Goal: Check status: Check status

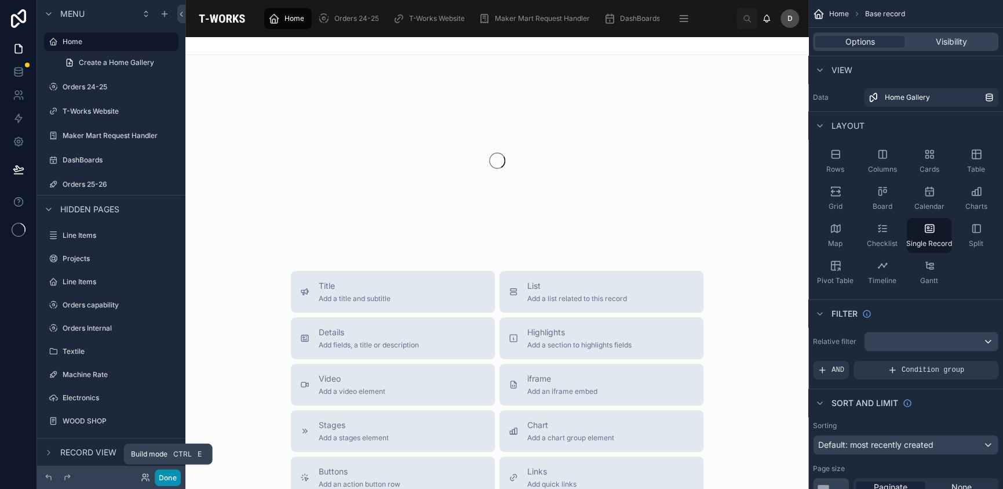
click at [172, 480] on button "Done" at bounding box center [168, 477] width 26 height 17
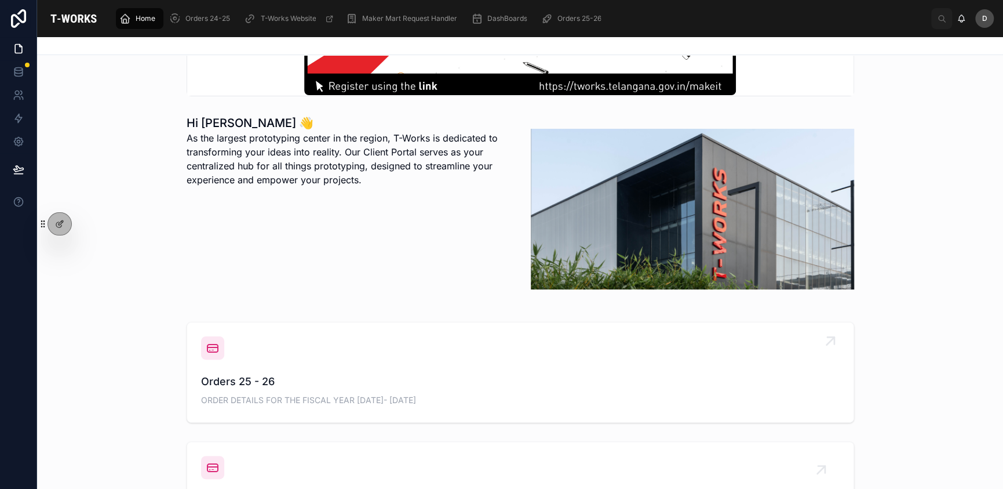
scroll to position [251, 0]
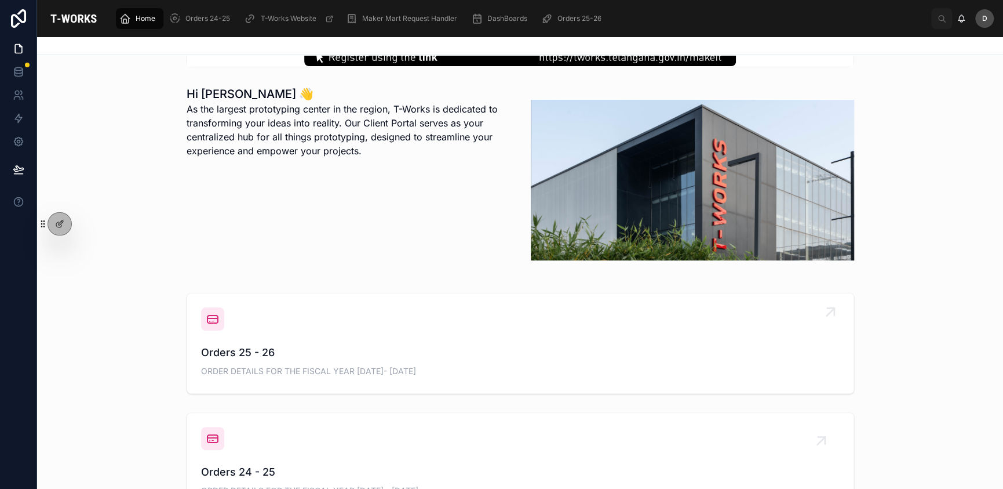
click at [385, 356] on span "Orders 25 - 26" at bounding box center [520, 352] width 639 height 16
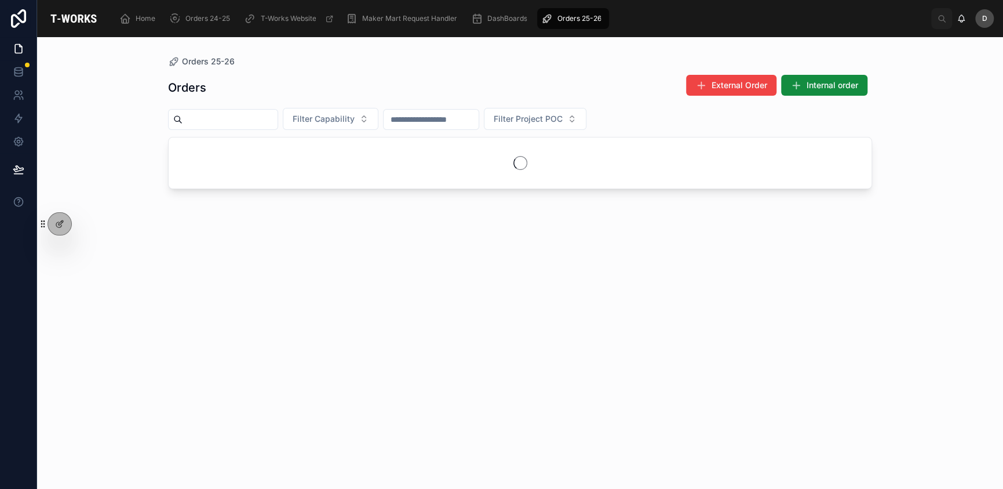
click at [278, 119] on input "text" at bounding box center [230, 119] width 95 height 16
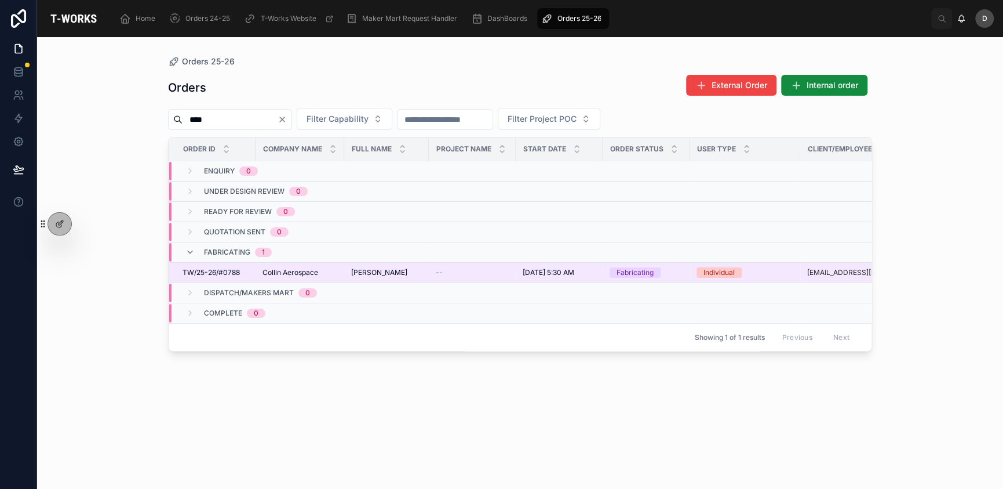
type input "****"
click at [435, 271] on td "--" at bounding box center [472, 273] width 87 height 20
click at [435, 268] on td "--" at bounding box center [472, 273] width 87 height 20
click at [392, 275] on div "[PERSON_NAME] [PERSON_NAME]" at bounding box center [386, 272] width 71 height 9
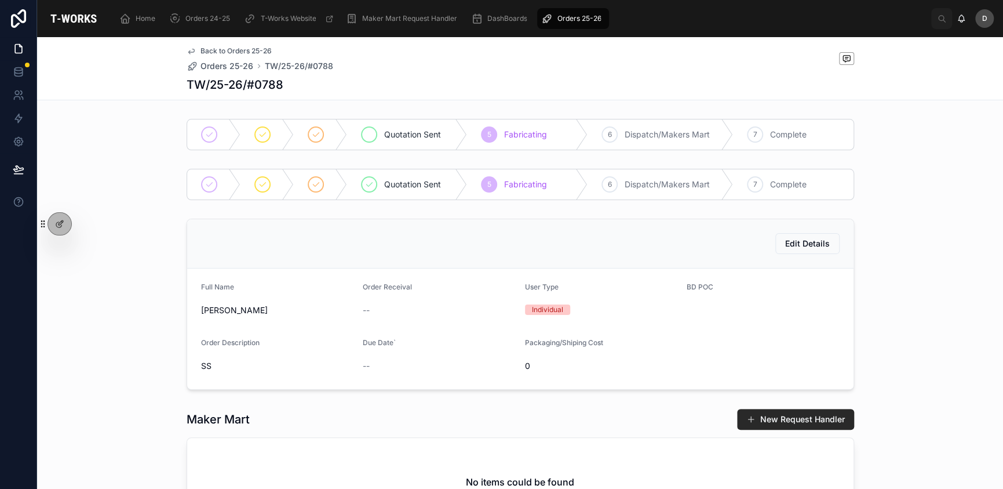
click at [409, 136] on span "Quotation Sent" at bounding box center [412, 135] width 57 height 12
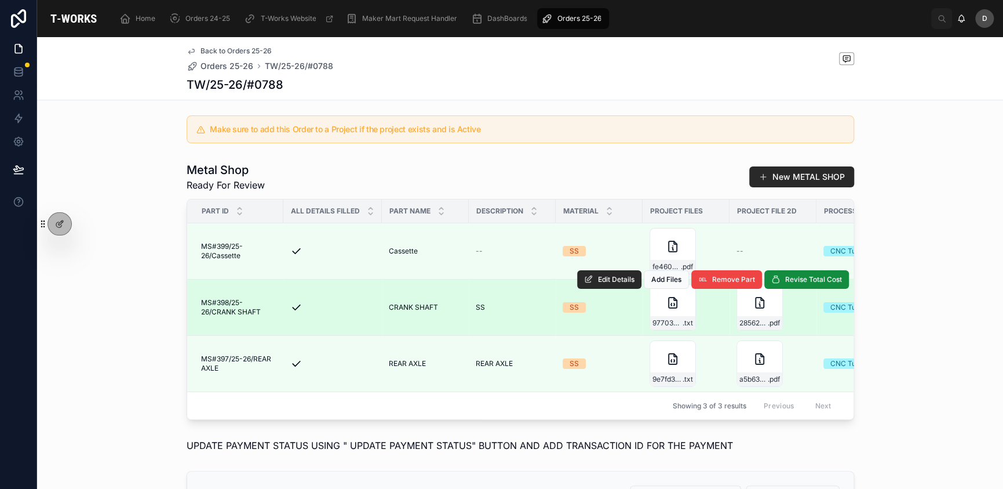
scroll to position [292, 0]
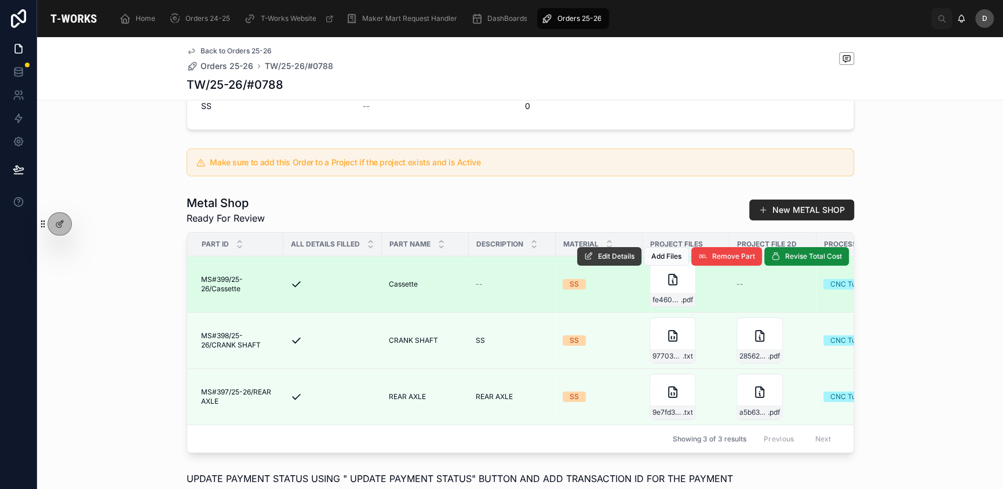
click at [600, 265] on button "Edit Details" at bounding box center [609, 256] width 64 height 19
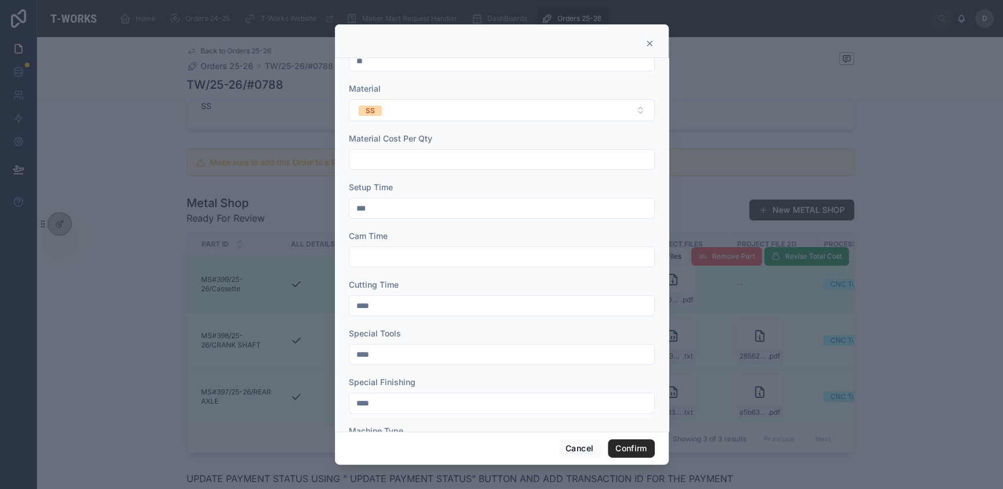
scroll to position [0, 0]
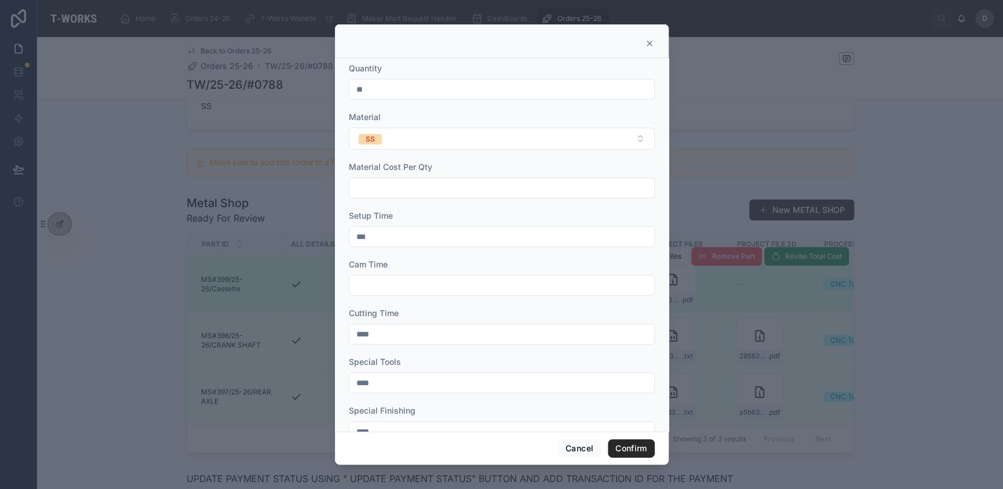
click at [407, 93] on input "**" at bounding box center [501, 89] width 305 height 16
type input "*"
click at [640, 450] on button "Confirm" at bounding box center [631, 448] width 46 height 19
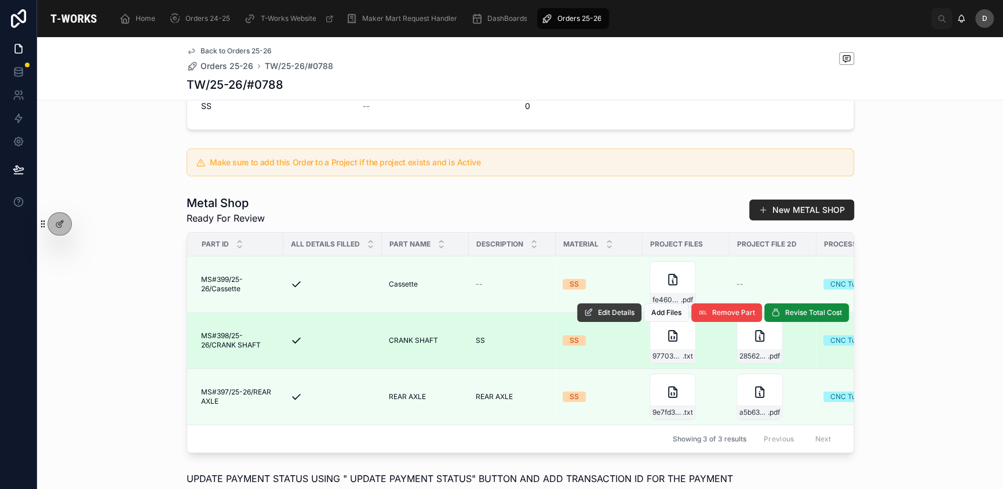
click at [613, 317] on span "Edit Details" at bounding box center [616, 312] width 37 height 9
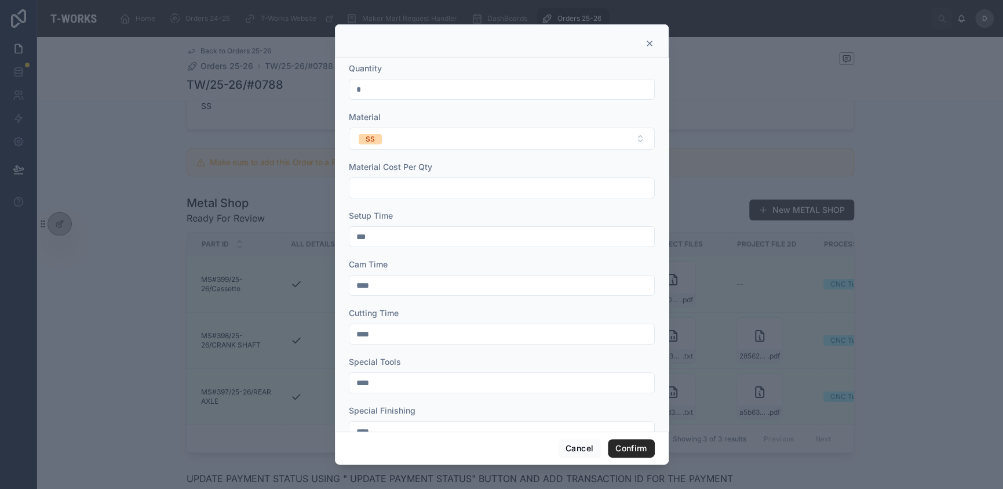
click at [648, 41] on icon at bounding box center [649, 43] width 9 height 9
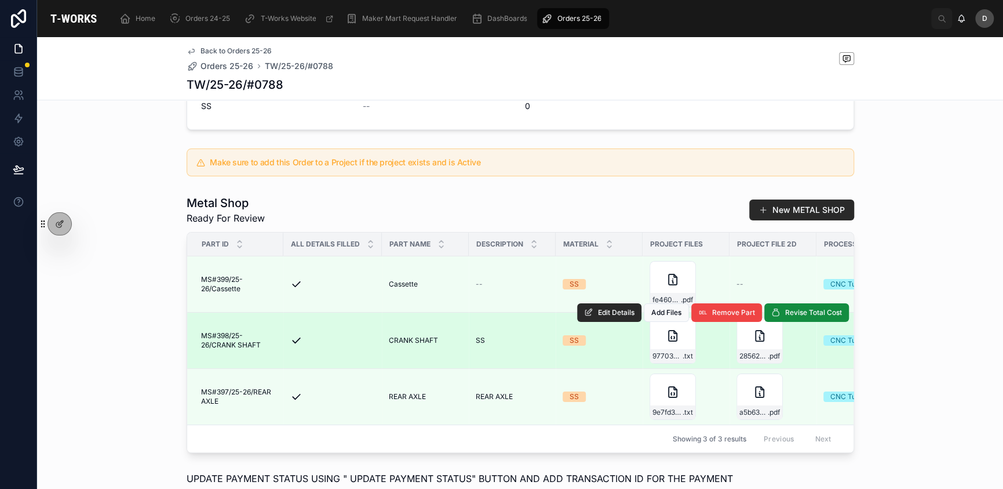
click at [616, 369] on td "SS" at bounding box center [599, 340] width 87 height 56
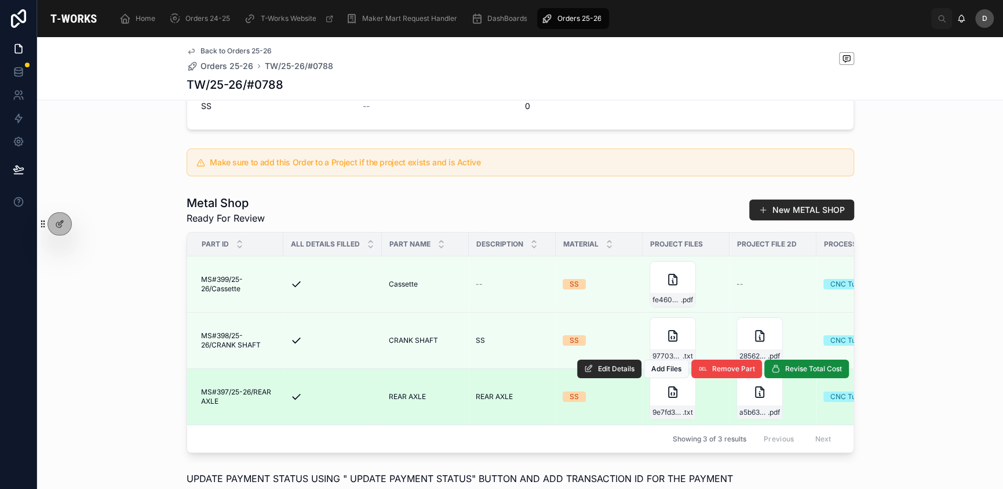
click at [611, 396] on div "Edit Details Add Files Remove Part Revise Total Cost" at bounding box center [713, 369] width 272 height 56
click at [613, 378] on button "Edit Details" at bounding box center [609, 368] width 64 height 19
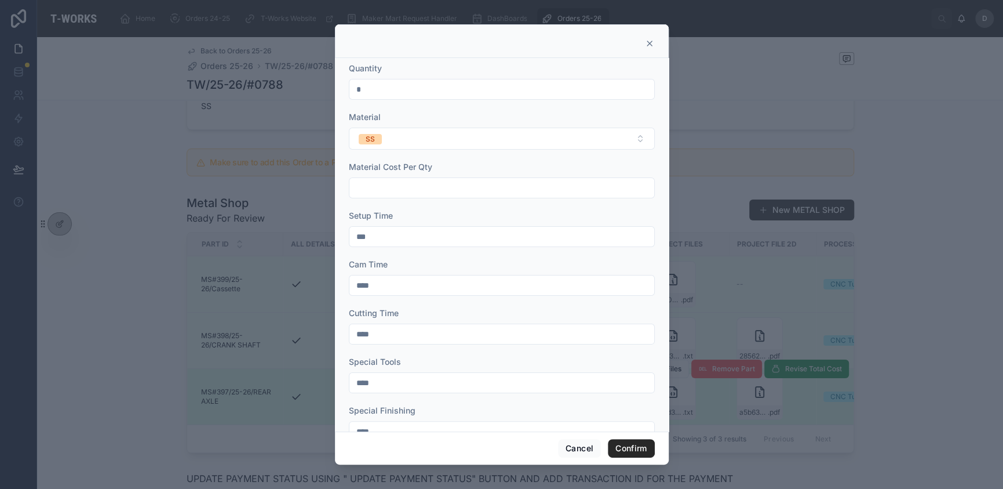
click at [643, 41] on div at bounding box center [501, 43] width 305 height 9
click at [648, 41] on icon at bounding box center [649, 43] width 9 height 9
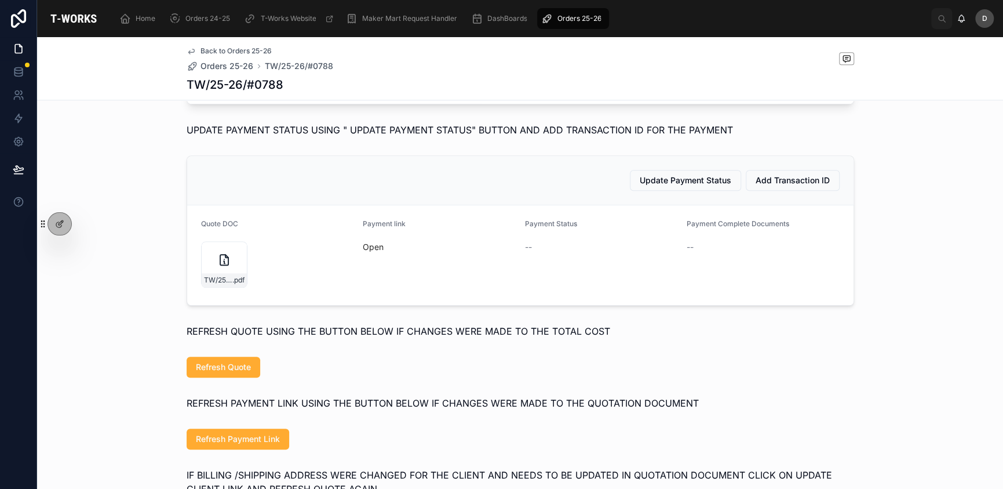
scroll to position [659, 0]
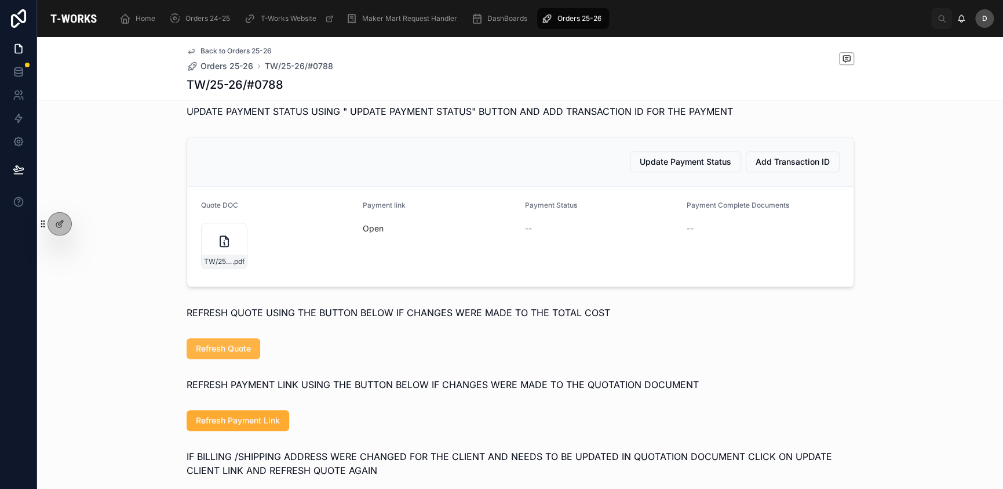
click at [221, 354] on span "Refresh Quote" at bounding box center [223, 349] width 55 height 12
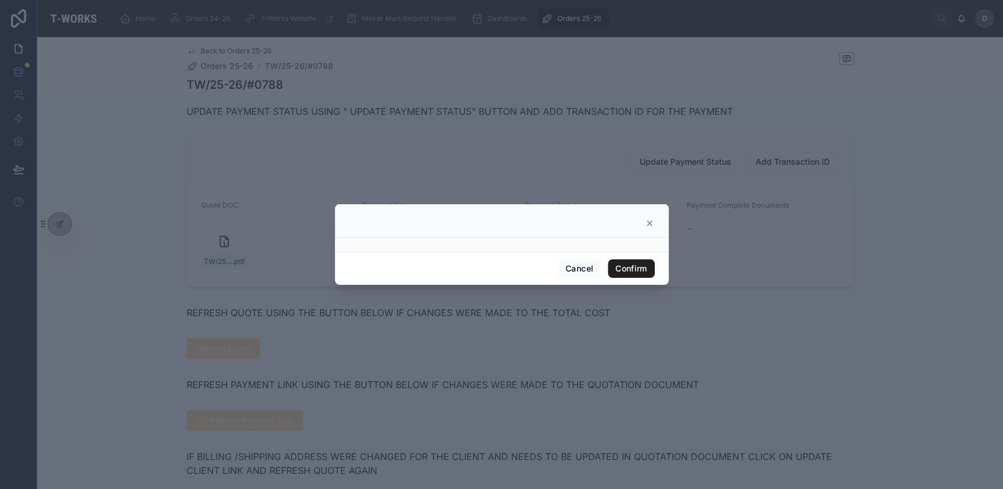
click at [630, 265] on button "Confirm" at bounding box center [631, 268] width 46 height 19
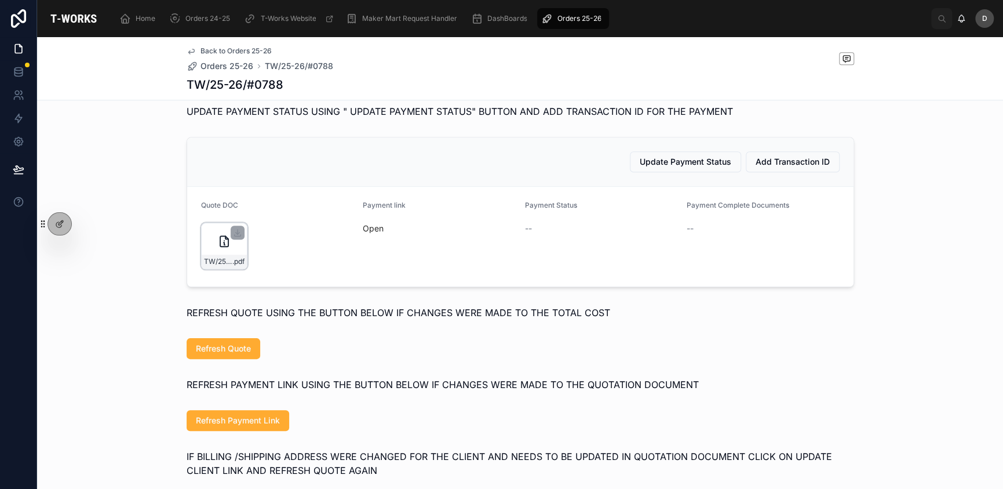
click at [205, 265] on div "TW/25-26/#0788 .pdf" at bounding box center [224, 246] width 46 height 46
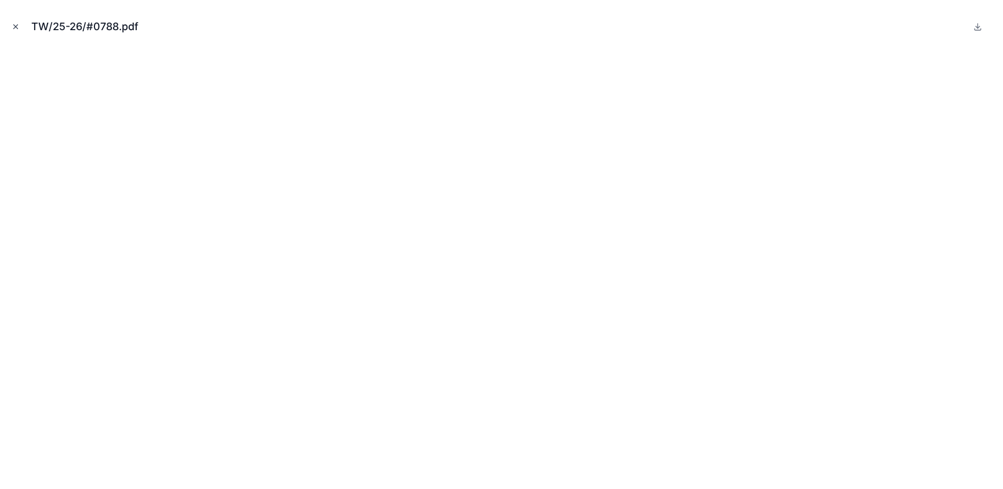
click at [14, 30] on icon "Close modal" at bounding box center [16, 27] width 8 height 8
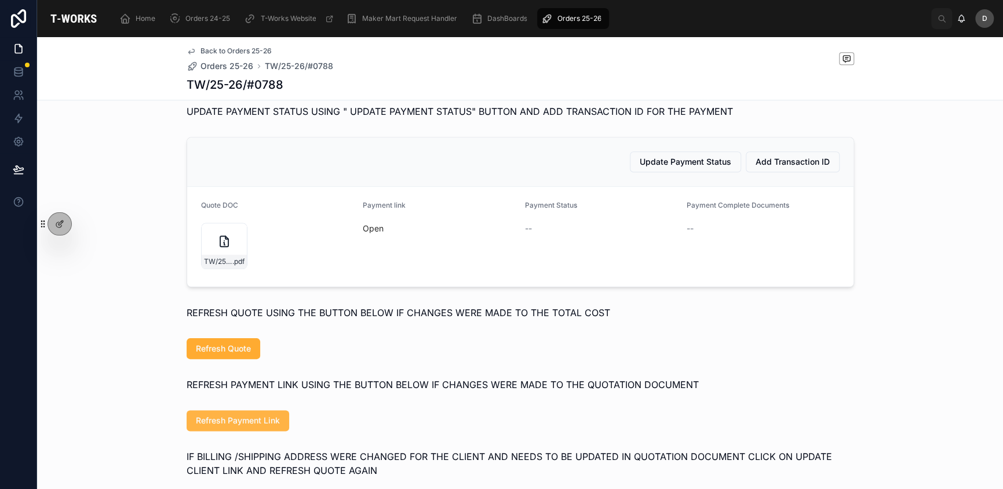
click at [259, 426] on span "Refresh Payment Link" at bounding box center [238, 420] width 84 height 12
click at [234, 359] on button "Refresh Quote" at bounding box center [224, 348] width 74 height 21
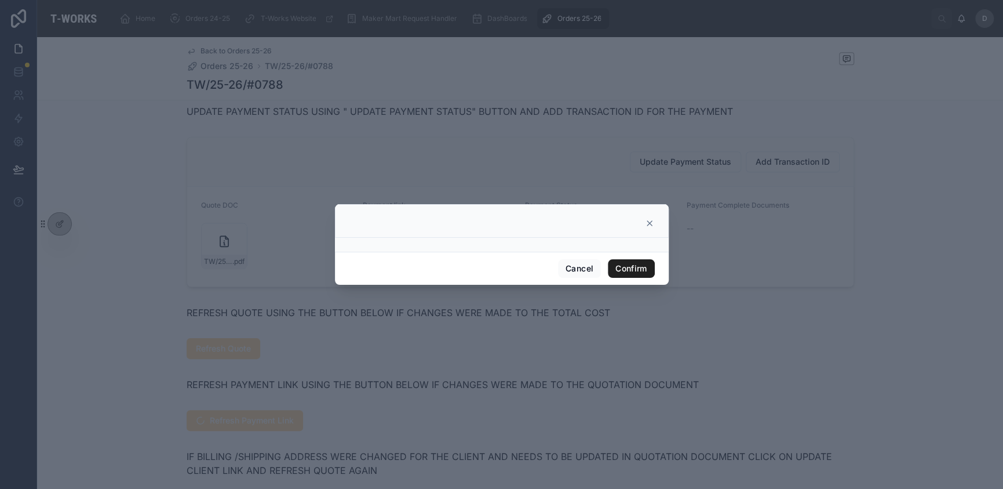
click at [632, 262] on button "Confirm" at bounding box center [631, 268] width 46 height 19
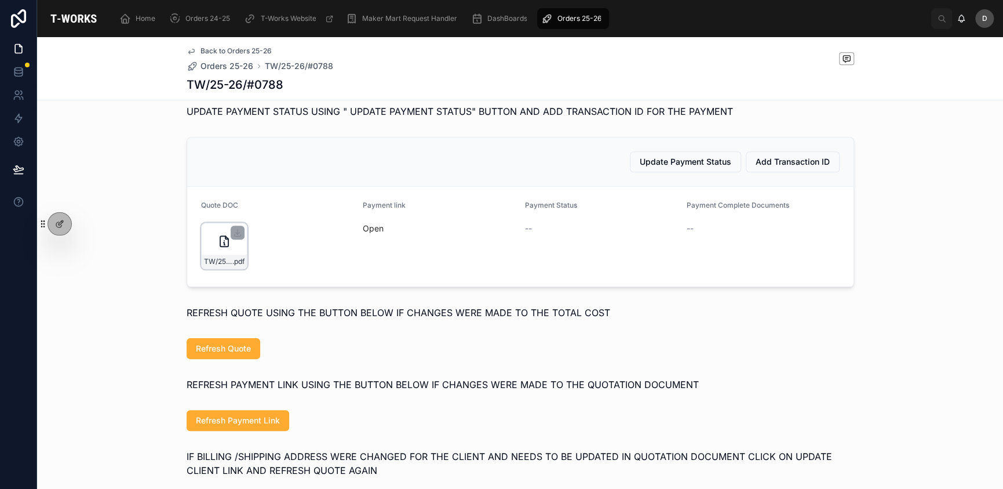
click at [203, 259] on div "TW/25-26/#0788 .pdf" at bounding box center [224, 246] width 46 height 46
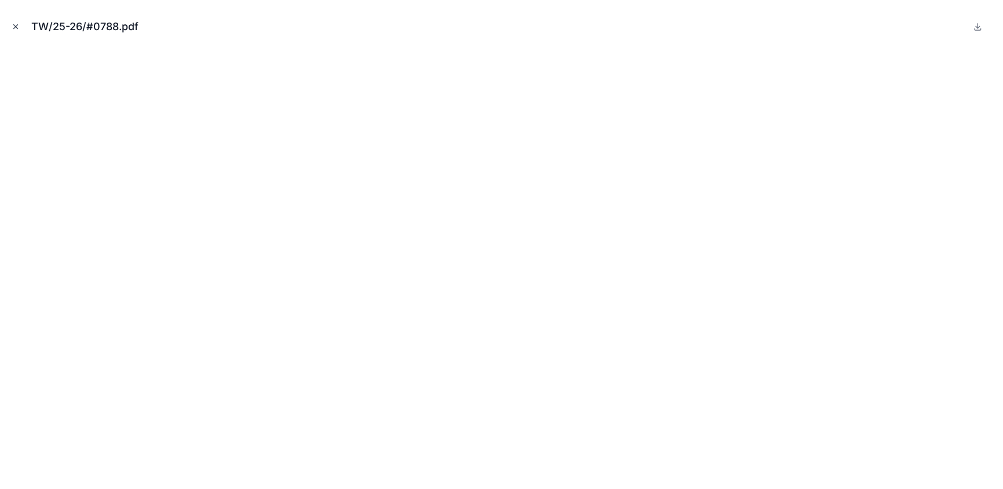
click at [12, 24] on icon "Close modal" at bounding box center [16, 27] width 8 height 8
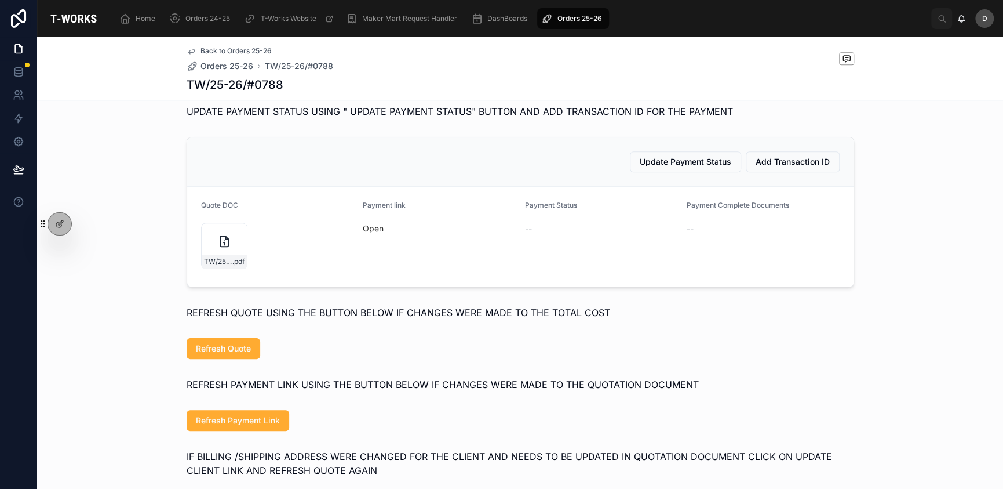
click at [368, 238] on div "Open" at bounding box center [439, 228] width 153 height 19
click at [369, 233] on link "Open" at bounding box center [373, 228] width 21 height 10
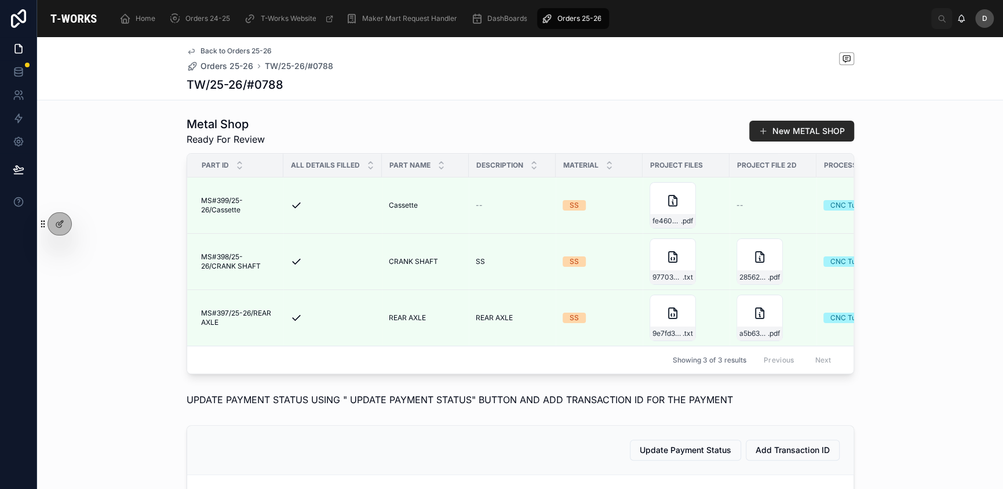
scroll to position [369, 0]
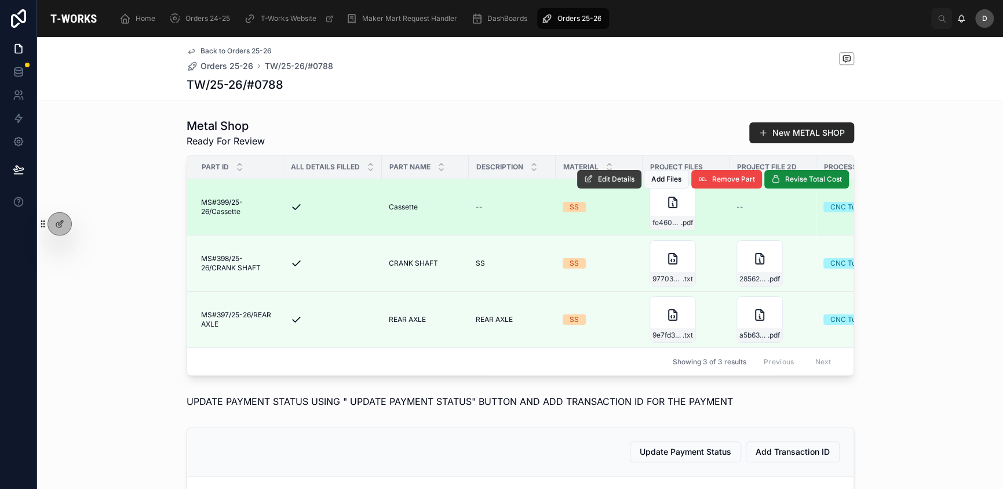
click at [600, 184] on span "Edit Details" at bounding box center [616, 178] width 37 height 9
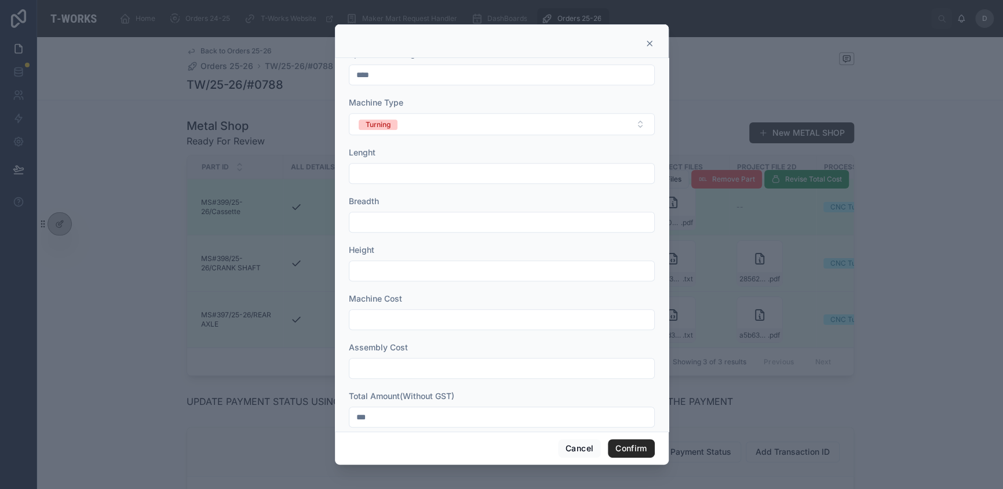
scroll to position [372, 0]
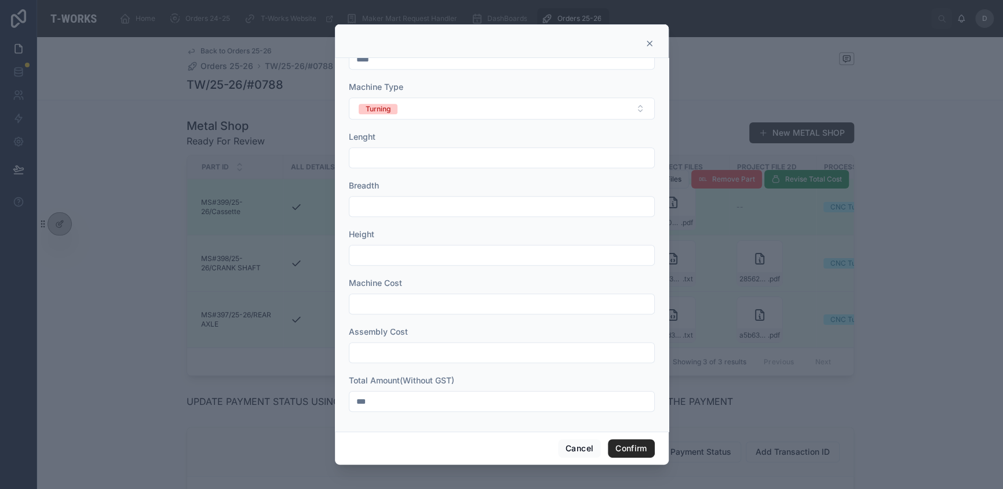
click at [817, 381] on div at bounding box center [501, 244] width 1003 height 489
click at [651, 42] on icon at bounding box center [649, 43] width 9 height 9
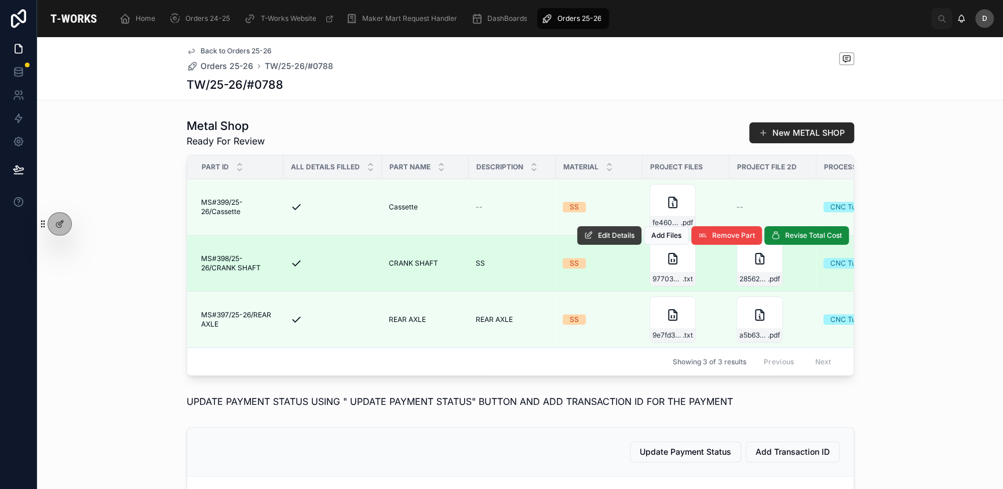
click at [598, 240] on span "Edit Details" at bounding box center [616, 235] width 37 height 9
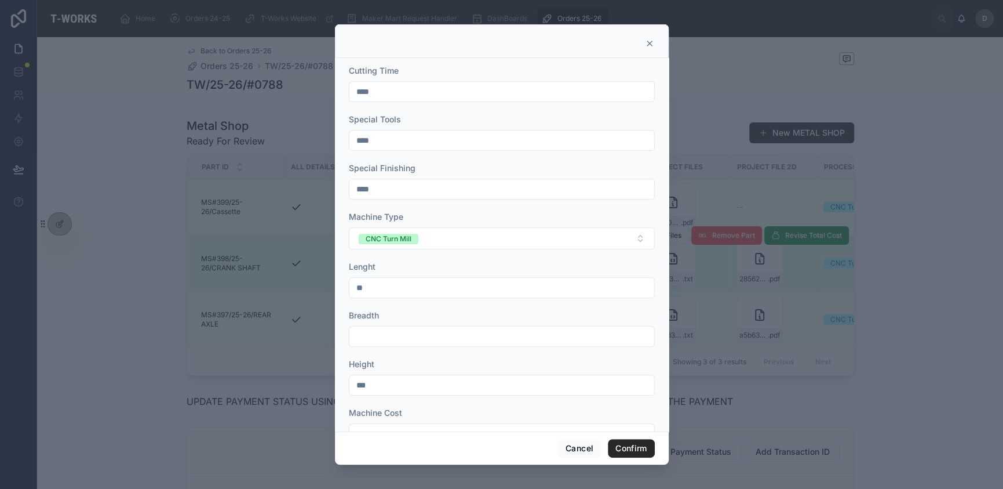
scroll to position [237, 0]
click at [651, 43] on icon at bounding box center [649, 43] width 9 height 9
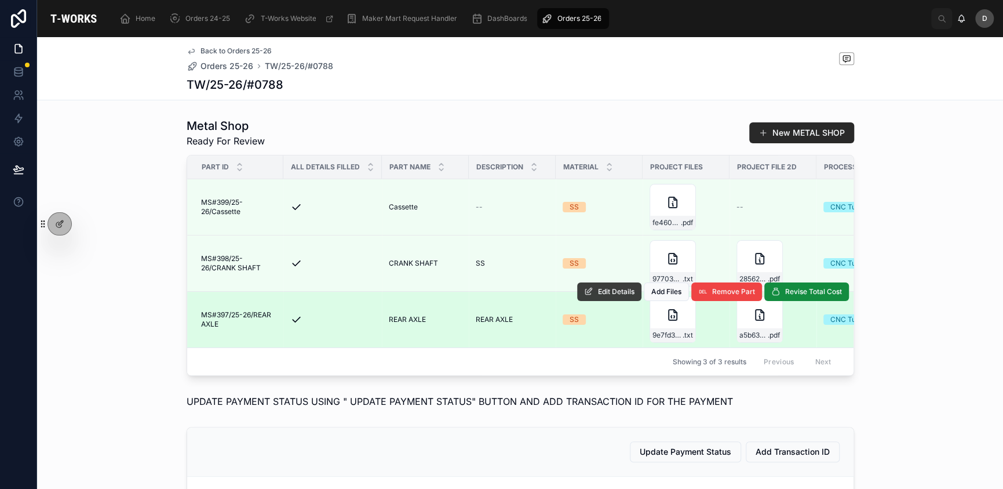
click at [607, 296] on span "Edit Details" at bounding box center [616, 291] width 37 height 9
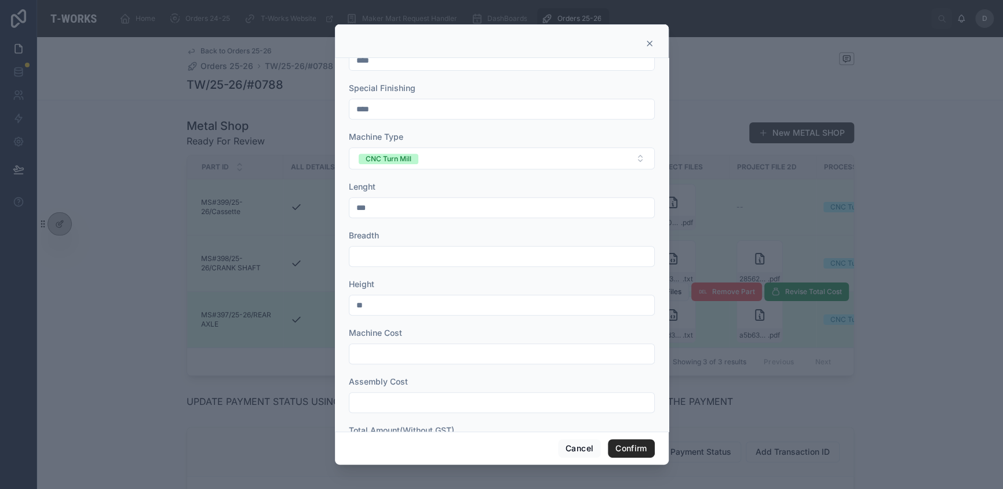
scroll to position [372, 0]
click at [649, 42] on icon at bounding box center [649, 43] width 9 height 9
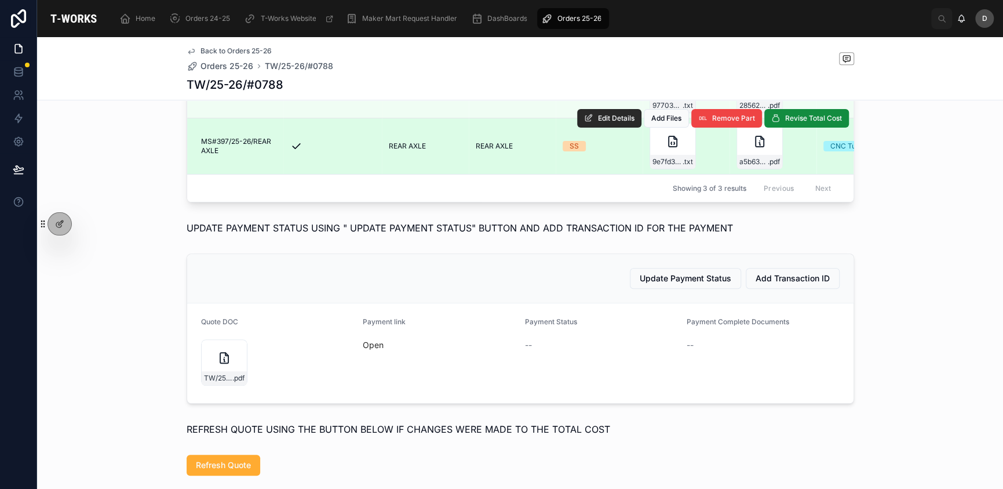
scroll to position [659, 0]
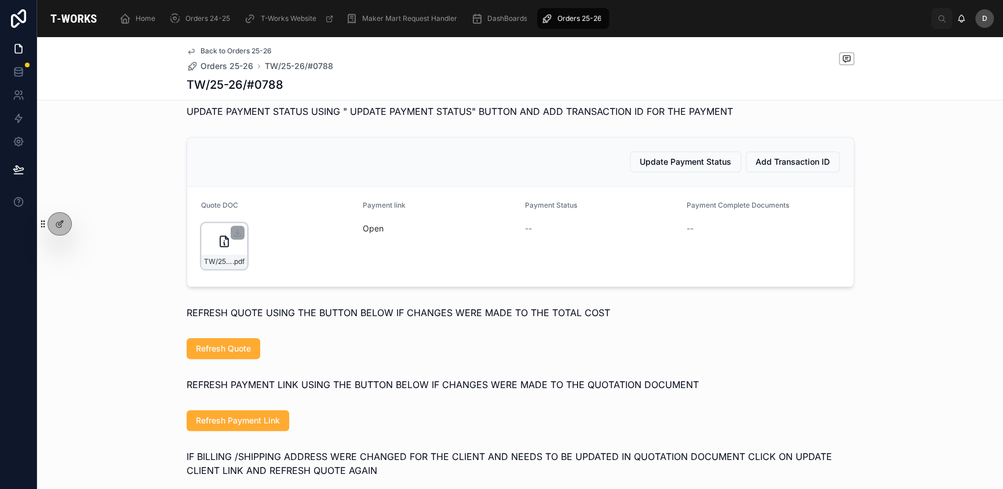
click at [202, 269] on div "TW/25-26/#0788 .pdf" at bounding box center [224, 246] width 46 height 46
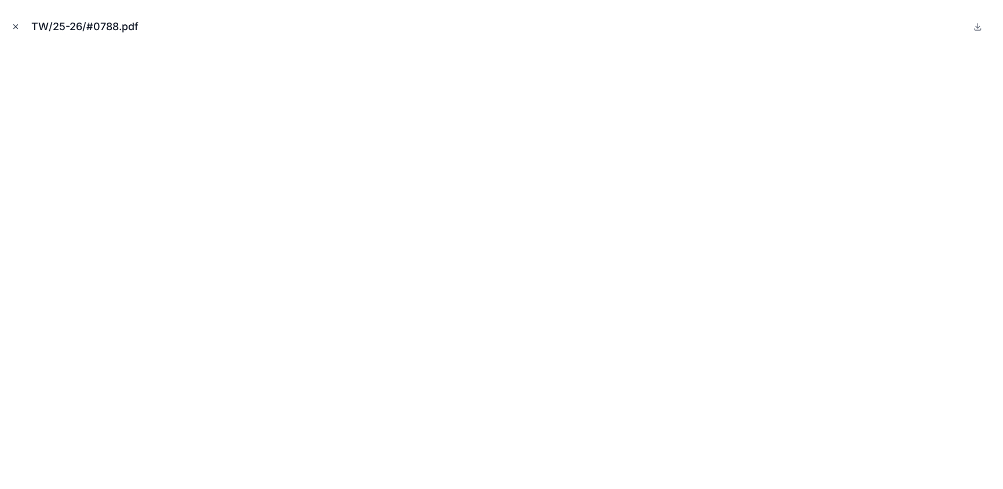
click at [16, 27] on icon "Close modal" at bounding box center [16, 27] width 8 height 8
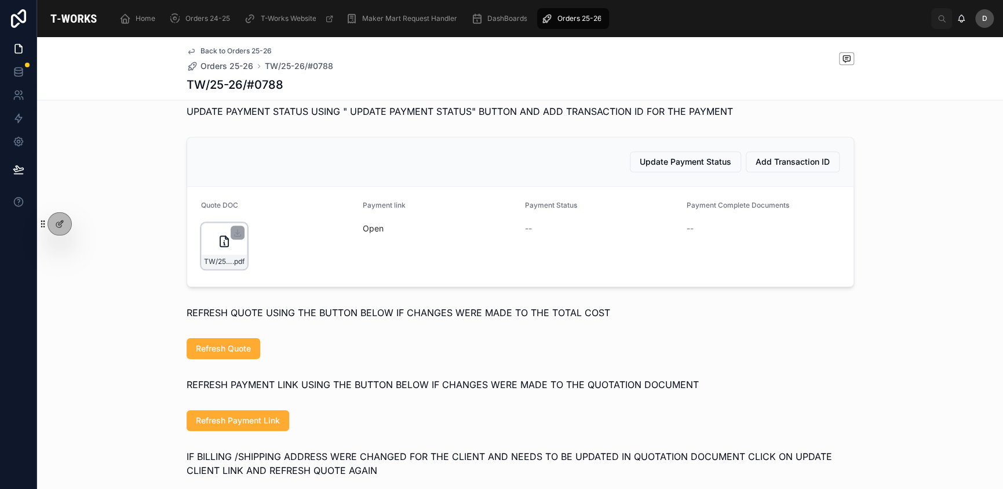
click at [217, 248] on icon at bounding box center [224, 241] width 14 height 14
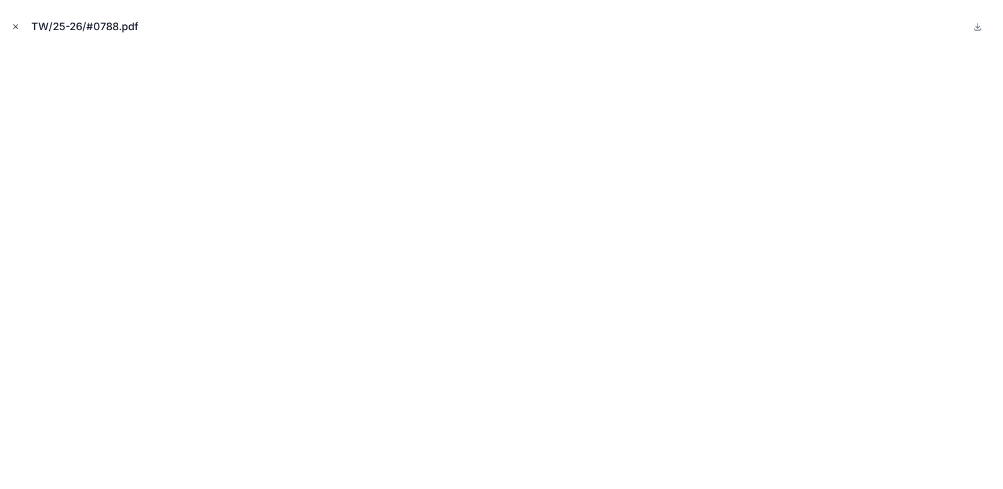
click at [16, 27] on icon "Close modal" at bounding box center [16, 27] width 4 height 4
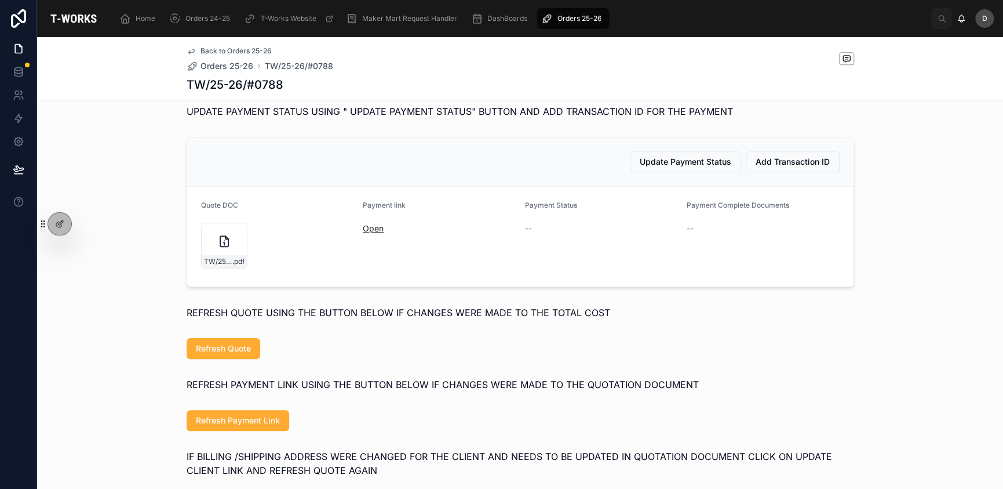
click at [363, 233] on link "Open" at bounding box center [373, 228] width 21 height 10
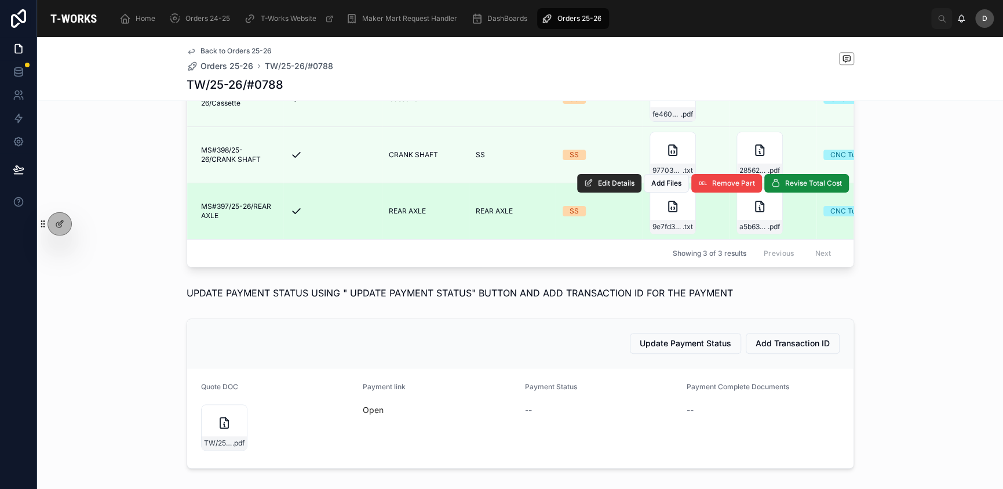
scroll to position [466, 0]
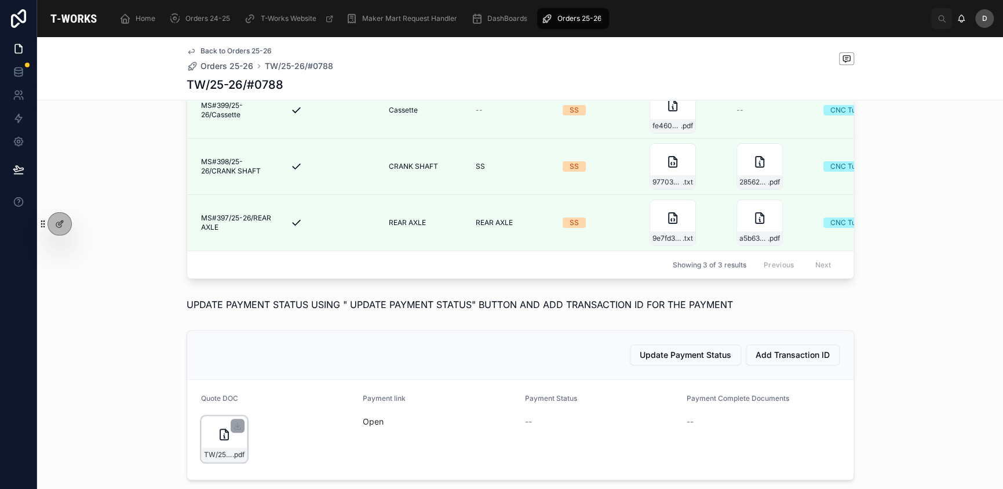
click at [209, 450] on div "TW/25-26/#0788 .pdf" at bounding box center [224, 439] width 46 height 46
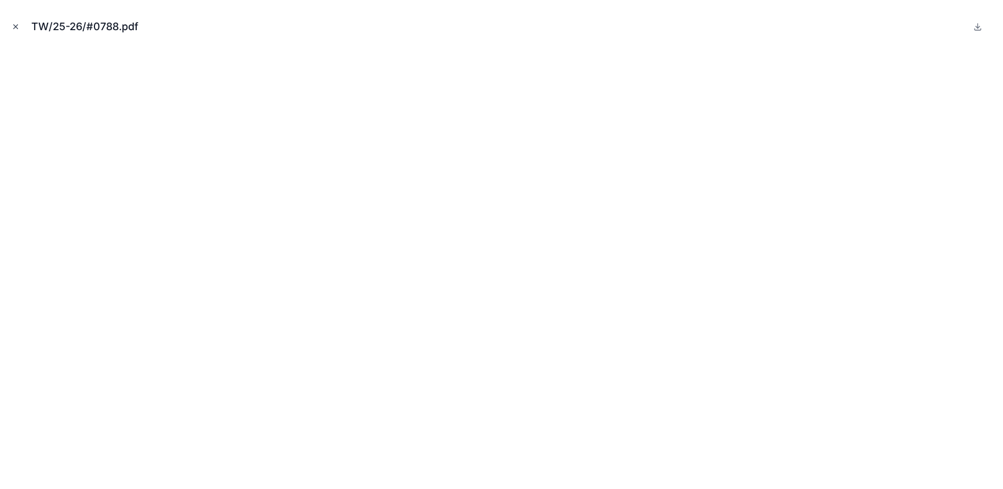
click at [16, 20] on button "Close modal" at bounding box center [15, 26] width 13 height 13
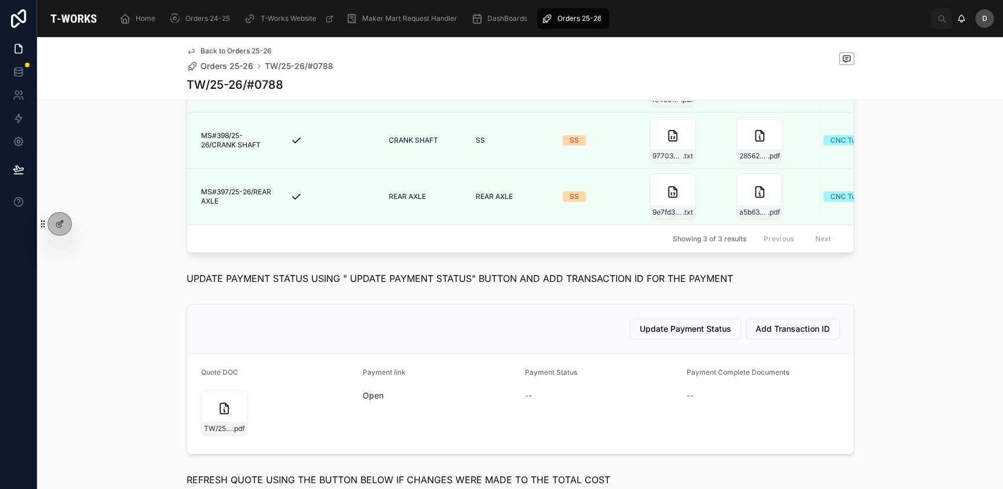
scroll to position [621, 0]
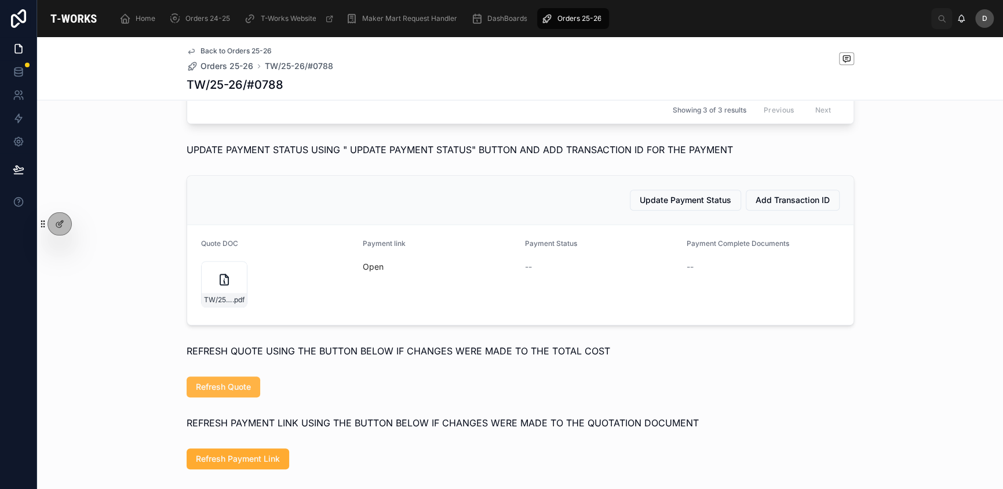
click at [228, 392] on span "Refresh Quote" at bounding box center [223, 387] width 55 height 12
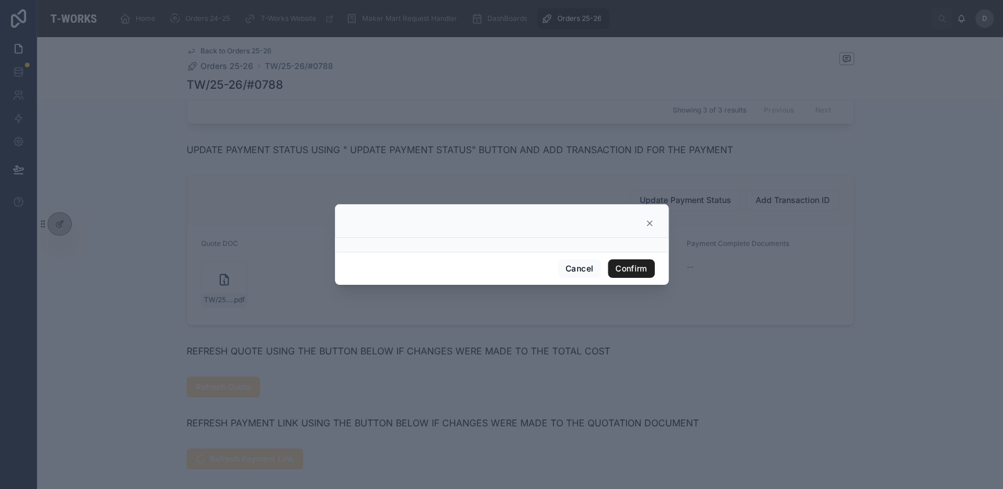
click at [629, 274] on button "Confirm" at bounding box center [631, 268] width 46 height 19
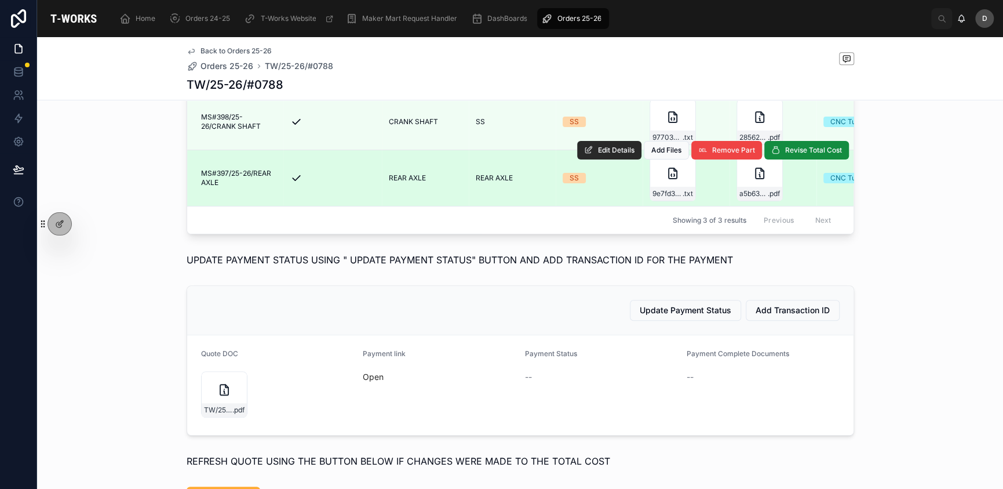
scroll to position [485, 0]
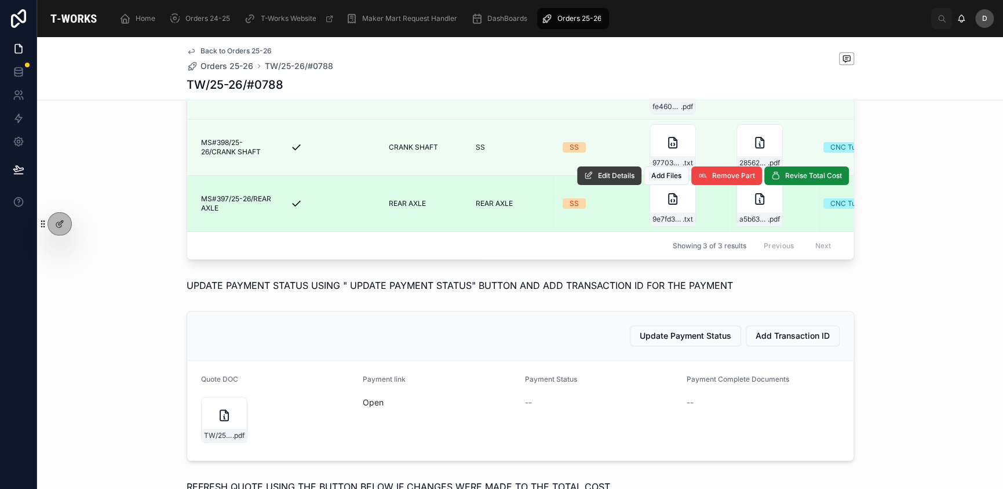
click at [598, 180] on span "Edit Details" at bounding box center [616, 175] width 37 height 9
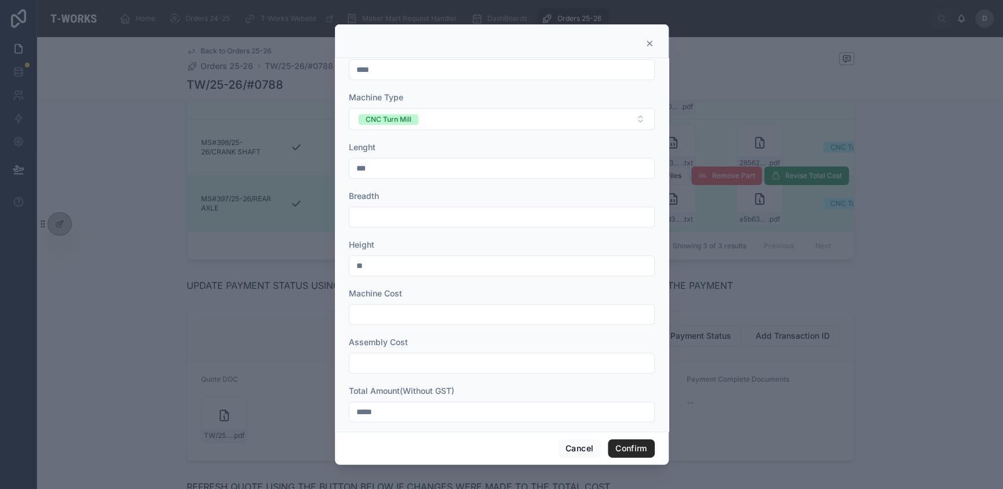
scroll to position [372, 0]
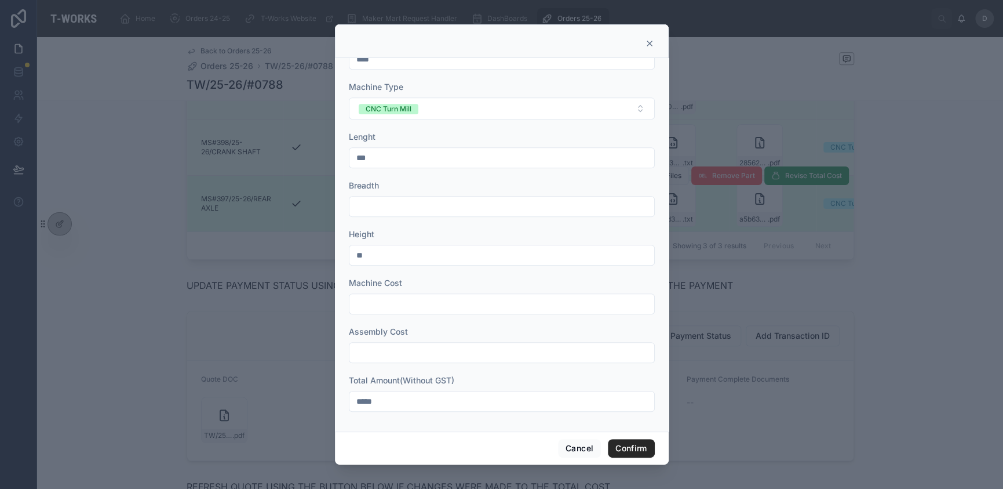
click at [649, 43] on icon at bounding box center [649, 43] width 5 height 5
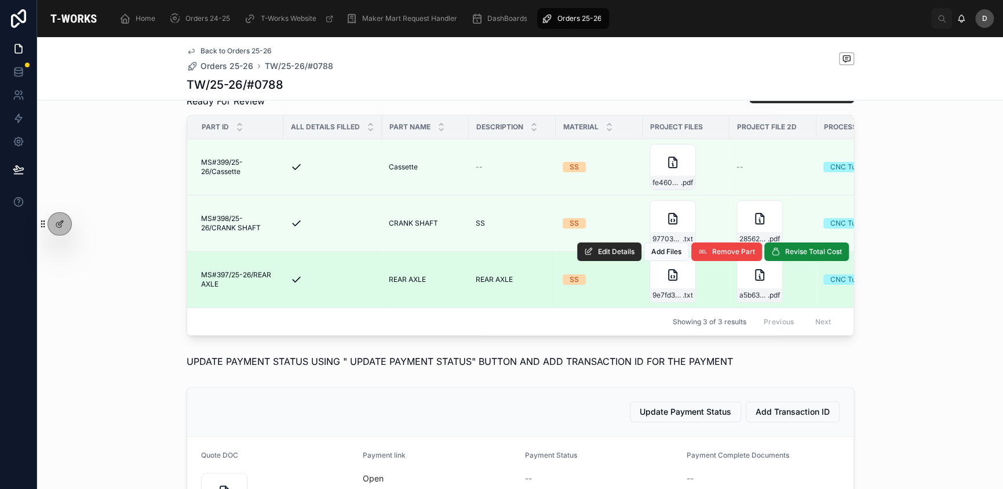
scroll to position [369, 0]
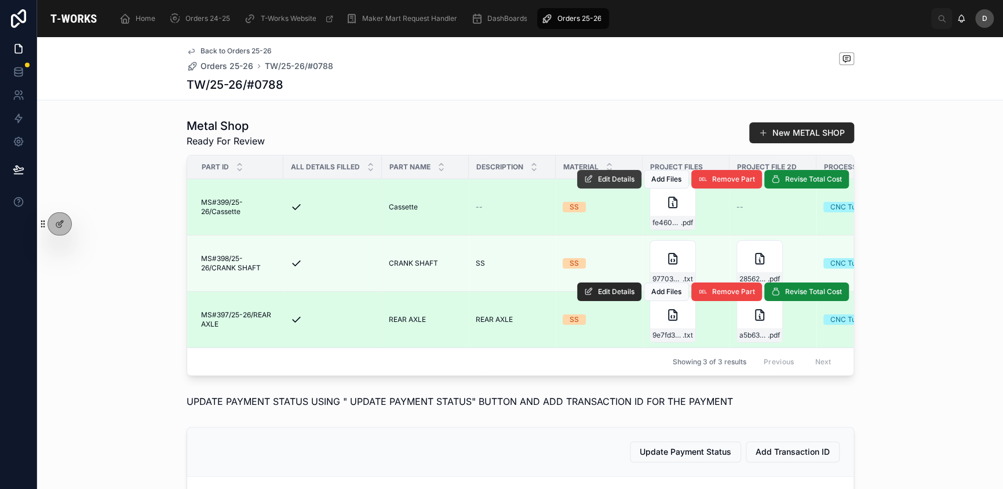
click at [600, 184] on span "Edit Details" at bounding box center [616, 178] width 37 height 9
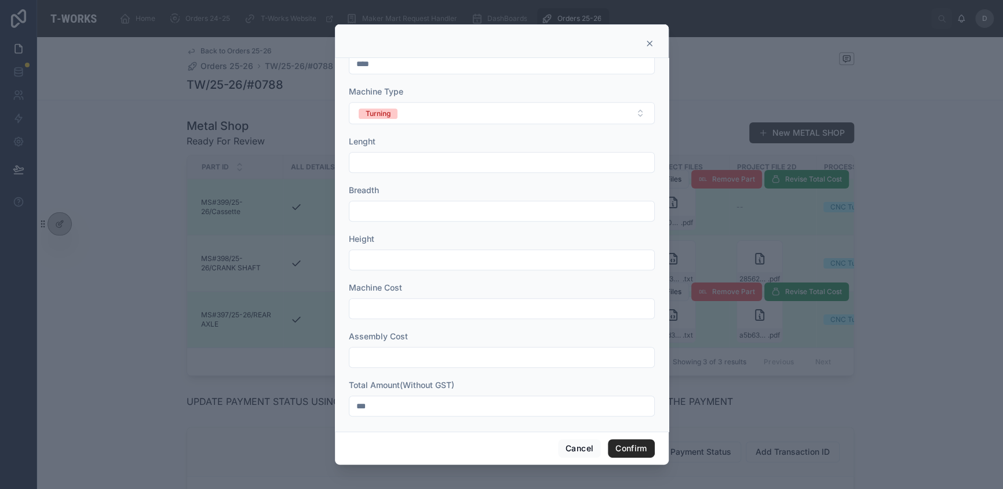
scroll to position [372, 0]
click at [482, 402] on input "***" at bounding box center [501, 401] width 305 height 16
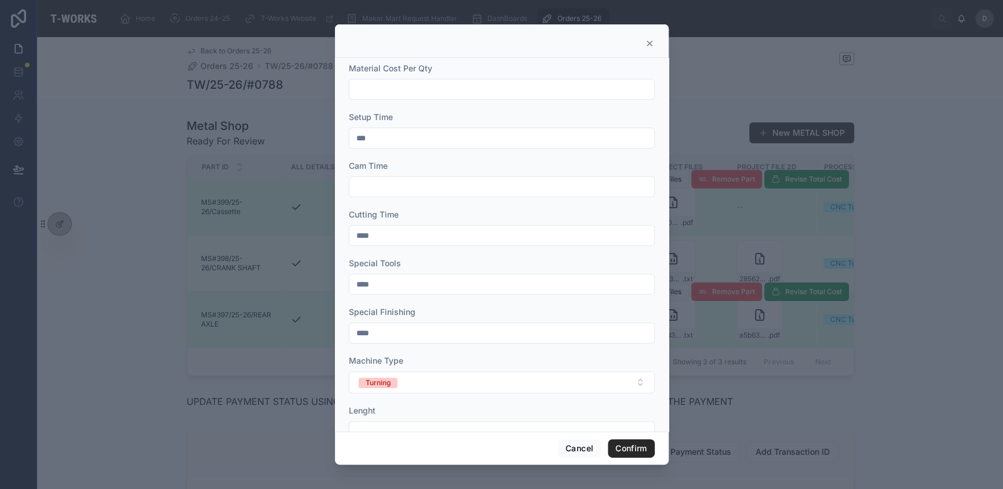
scroll to position [0, 0]
type input "**"
click at [621, 445] on button "Confirm" at bounding box center [631, 448] width 46 height 19
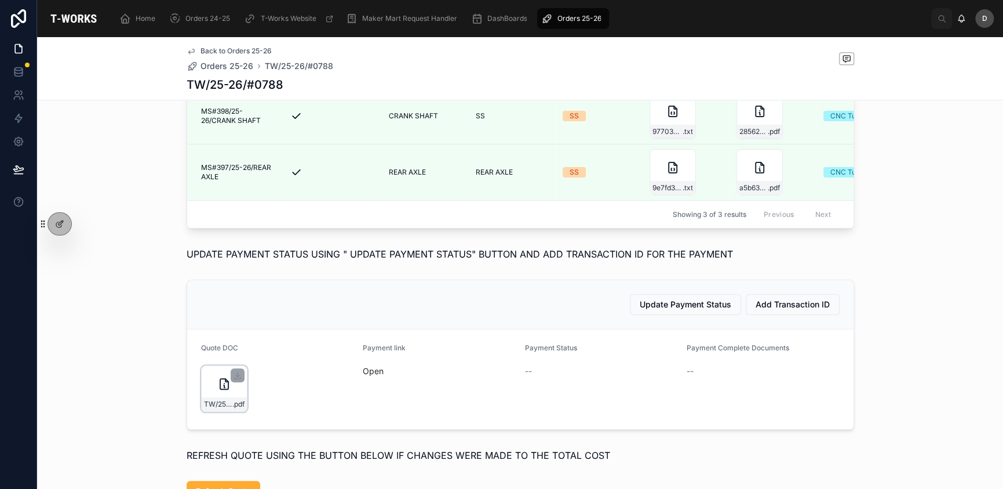
scroll to position [621, 0]
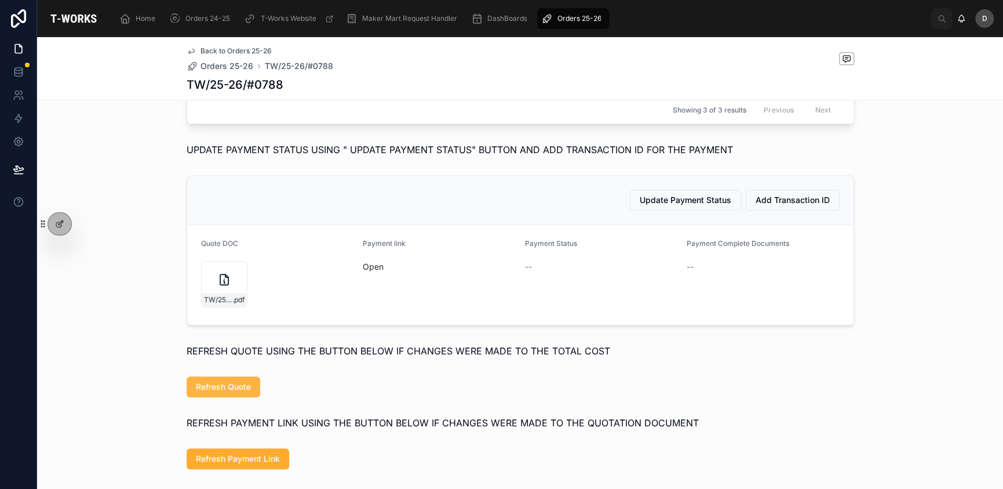
click at [230, 392] on span "Refresh Quote" at bounding box center [223, 387] width 55 height 12
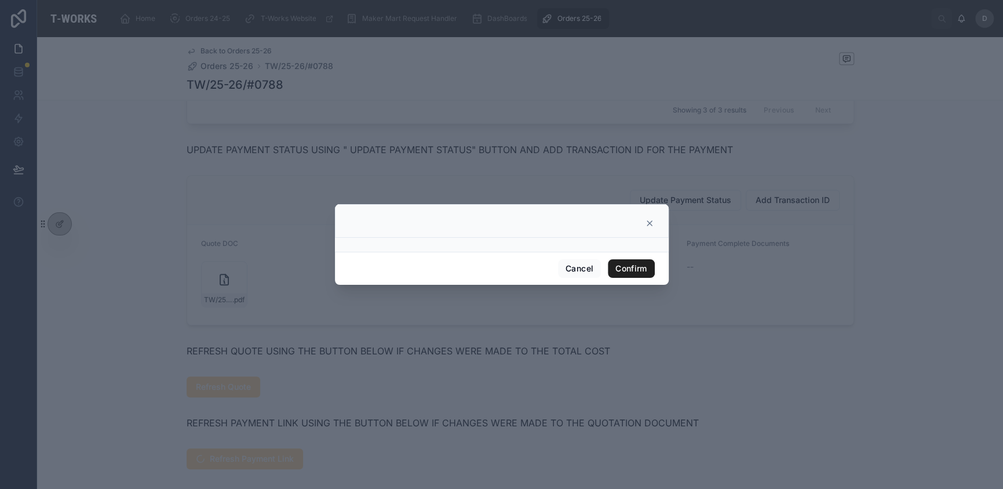
click at [639, 265] on button "Confirm" at bounding box center [631, 268] width 46 height 19
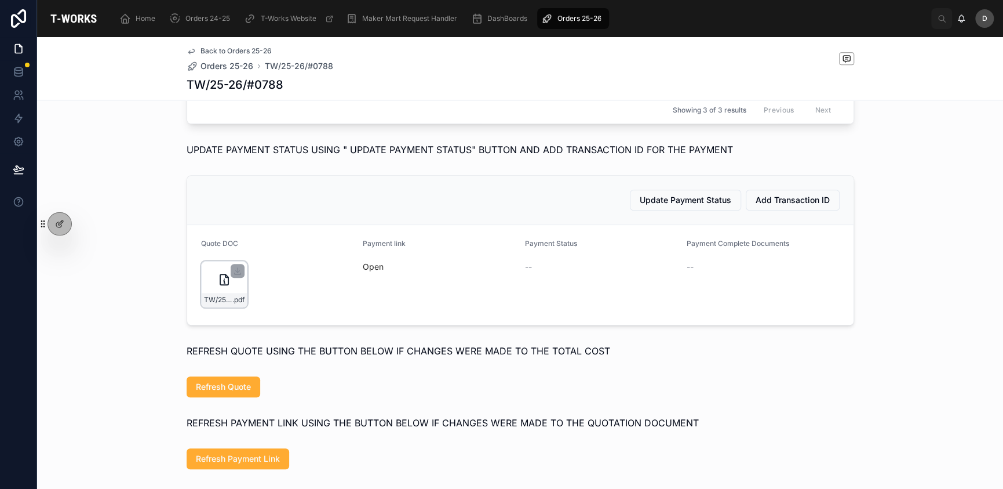
click at [206, 307] on div "TW/25-26/#0788 .pdf" at bounding box center [224, 284] width 46 height 46
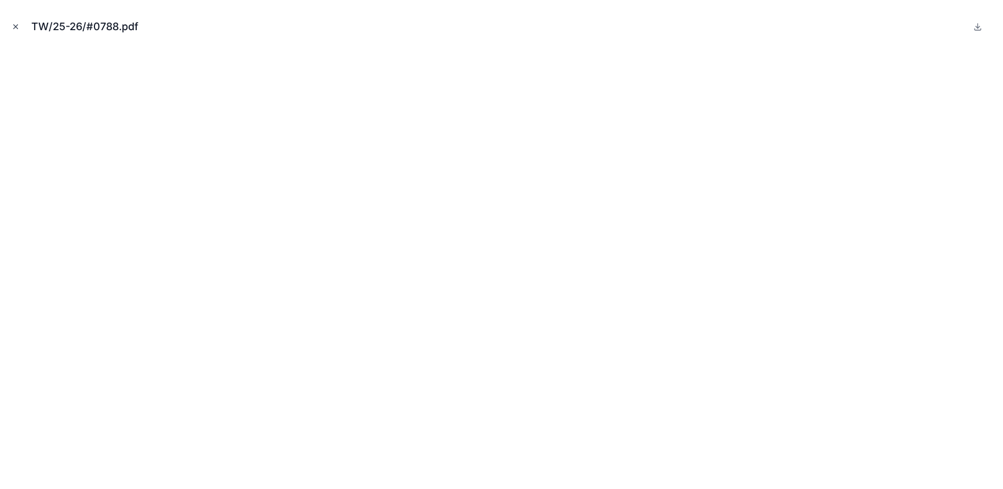
click at [12, 26] on icon "Close modal" at bounding box center [16, 27] width 8 height 8
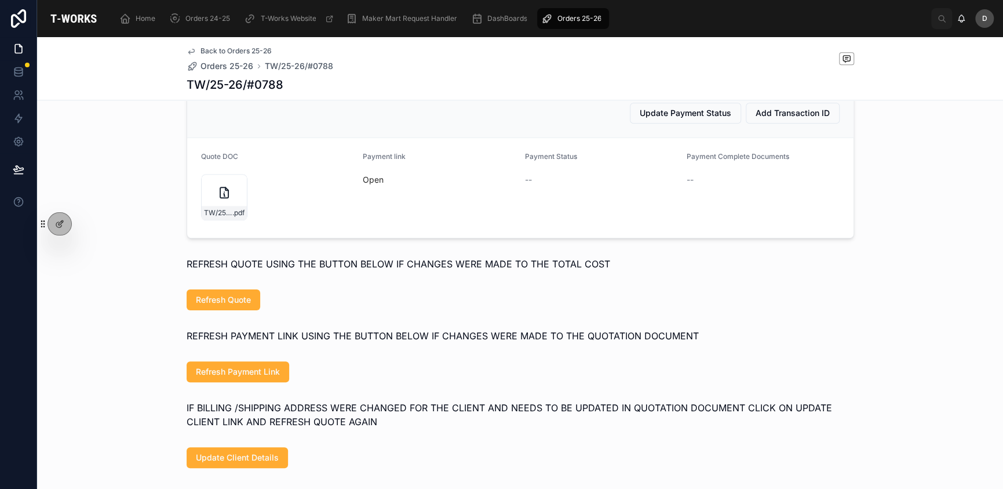
scroll to position [737, 0]
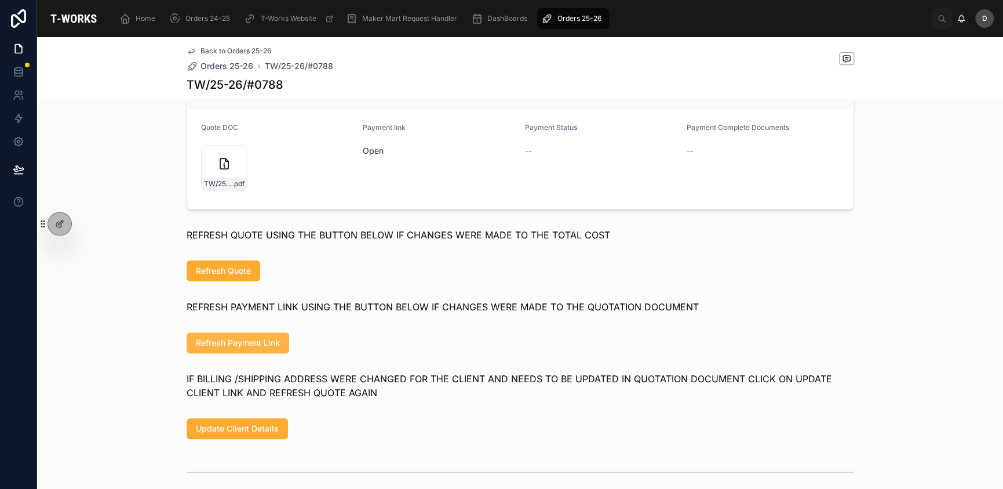
click at [253, 348] on span "Refresh Payment Link" at bounding box center [238, 343] width 84 height 12
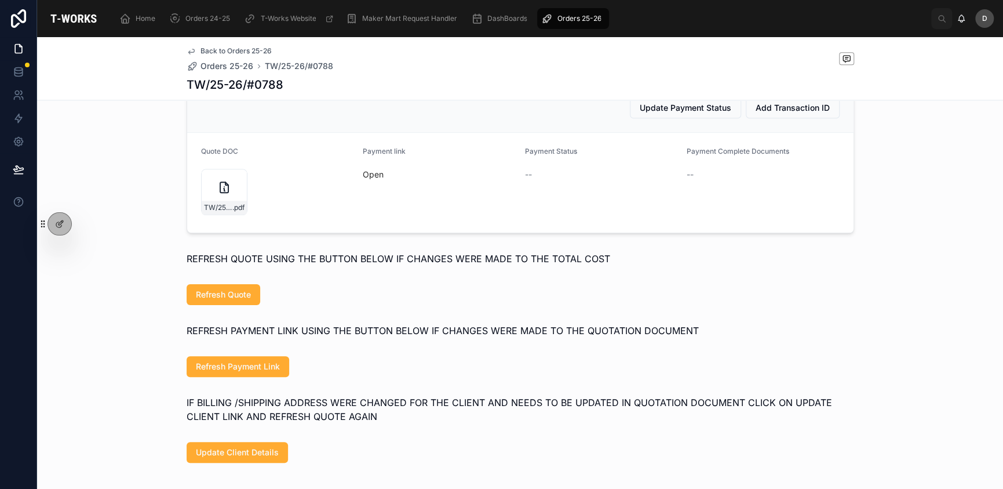
scroll to position [717, 0]
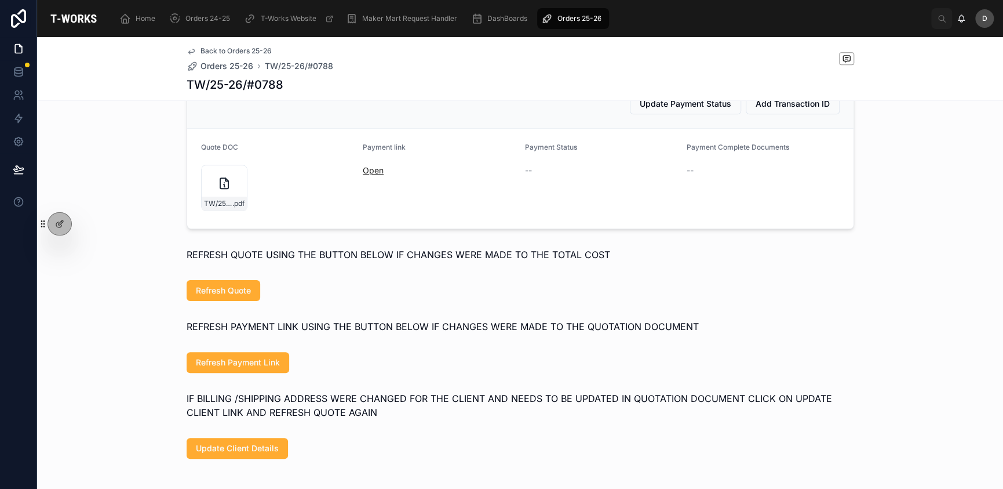
click at [368, 175] on link "Open" at bounding box center [373, 170] width 21 height 10
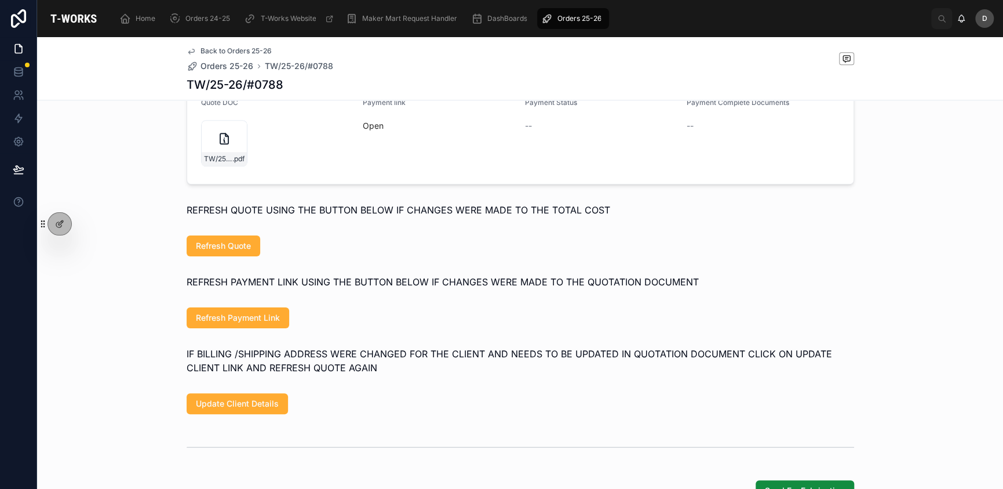
scroll to position [756, 0]
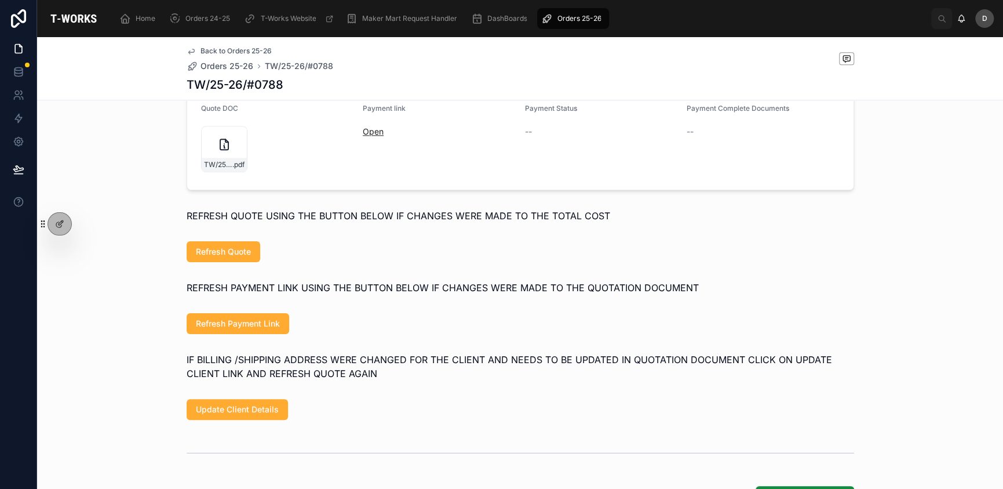
click at [371, 136] on link "Open" at bounding box center [373, 131] width 21 height 10
click at [363, 137] on span "Open" at bounding box center [439, 132] width 153 height 12
click at [373, 136] on link "Open" at bounding box center [373, 131] width 21 height 10
click at [369, 136] on link "Open" at bounding box center [373, 131] width 21 height 10
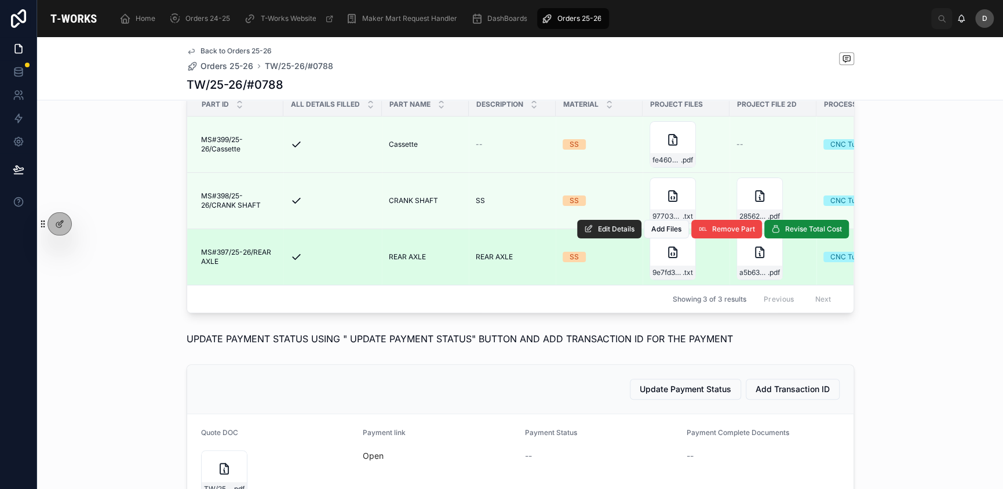
scroll to position [389, 0]
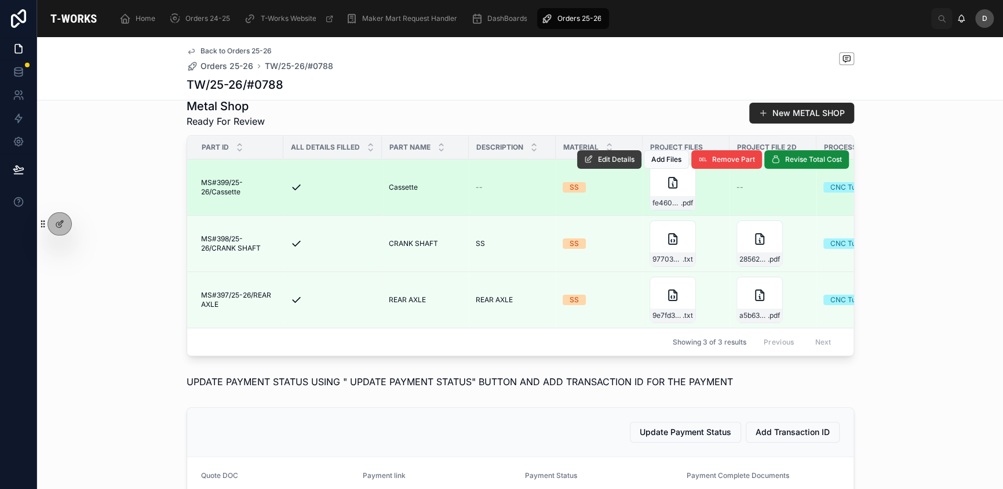
click at [589, 169] on button "Edit Details" at bounding box center [609, 159] width 64 height 19
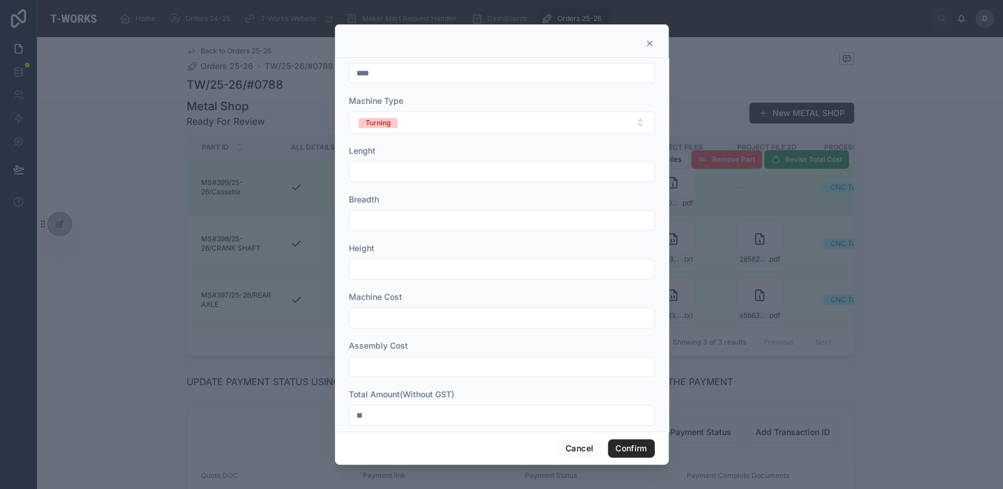
scroll to position [372, 0]
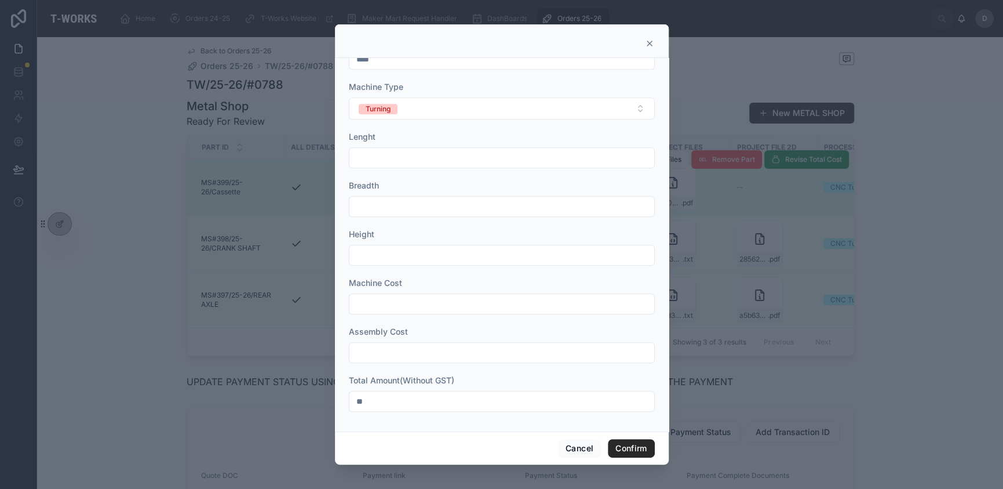
click at [395, 398] on input "**" at bounding box center [501, 401] width 305 height 16
click at [624, 443] on button "Confirm" at bounding box center [631, 448] width 46 height 19
click at [647, 453] on button "Confirm" at bounding box center [631, 448] width 46 height 19
click at [565, 445] on button "Cancel" at bounding box center [579, 448] width 43 height 19
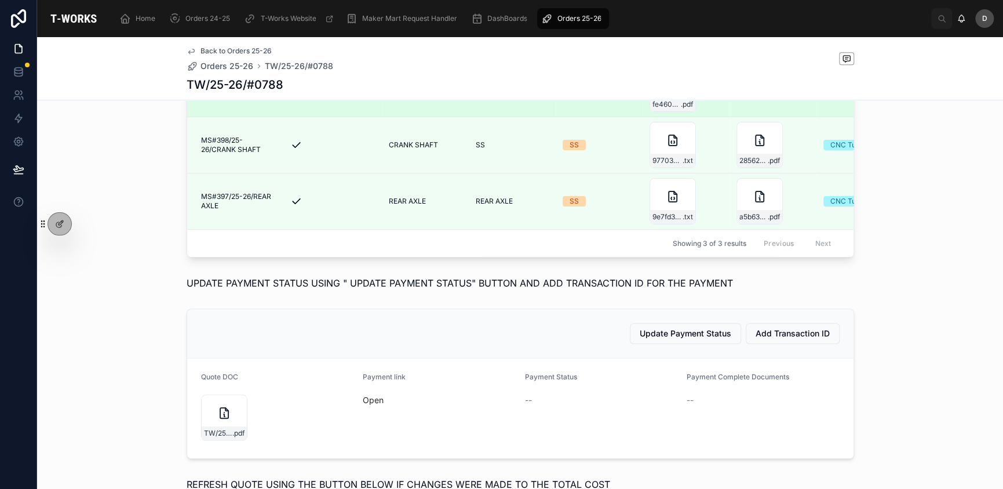
scroll to position [524, 0]
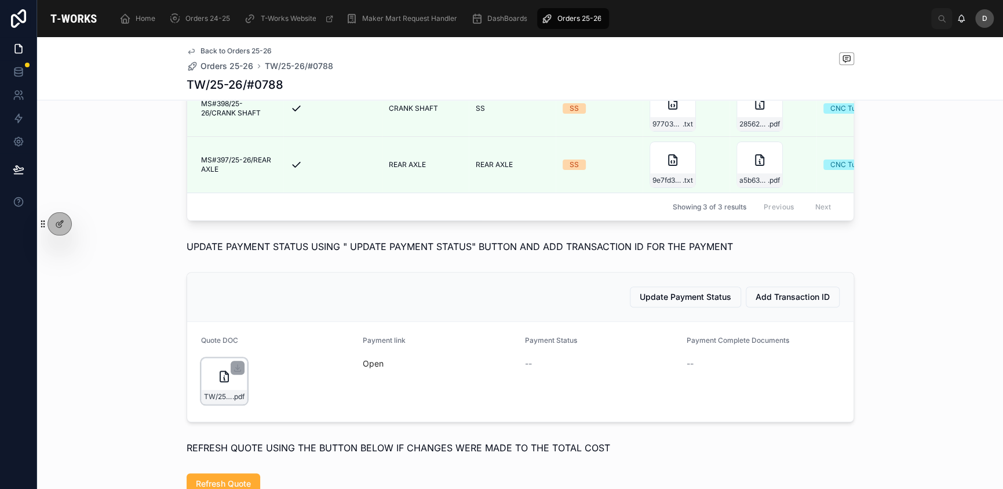
click at [197, 409] on form "Quote DOC TW/25-26/#0788 .pdf Payment link Open Payment Status -- Payment Compl…" at bounding box center [520, 372] width 667 height 100
click at [210, 404] on div "TW/25-26/#0788 .pdf" at bounding box center [224, 381] width 46 height 46
